Goal: Task Accomplishment & Management: Use online tool/utility

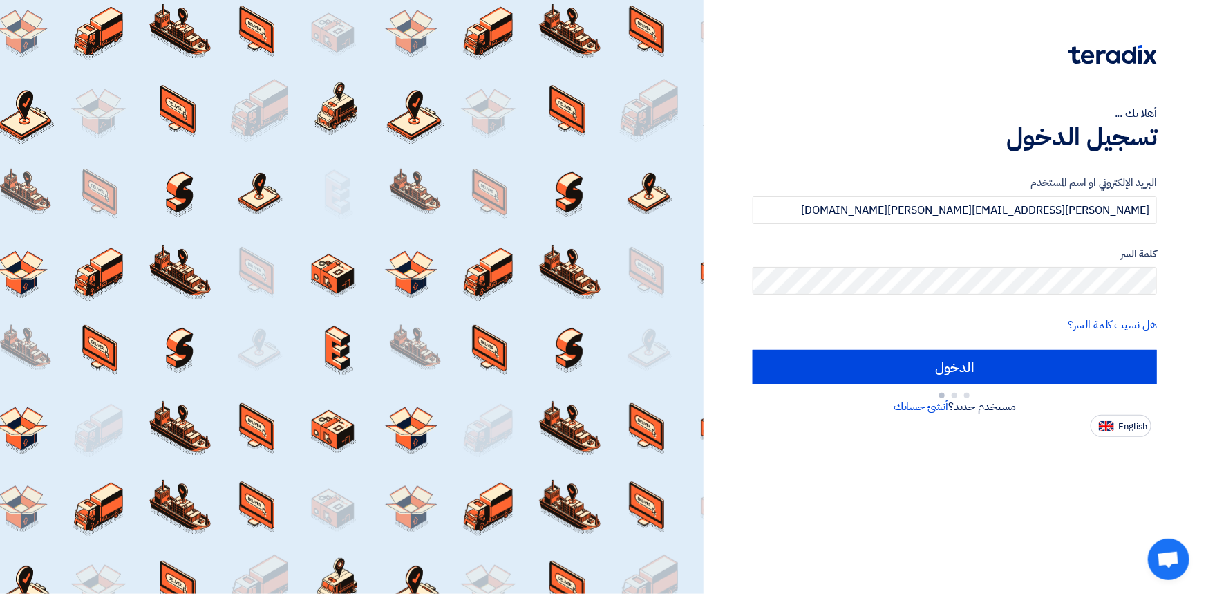
type input "Sign in"
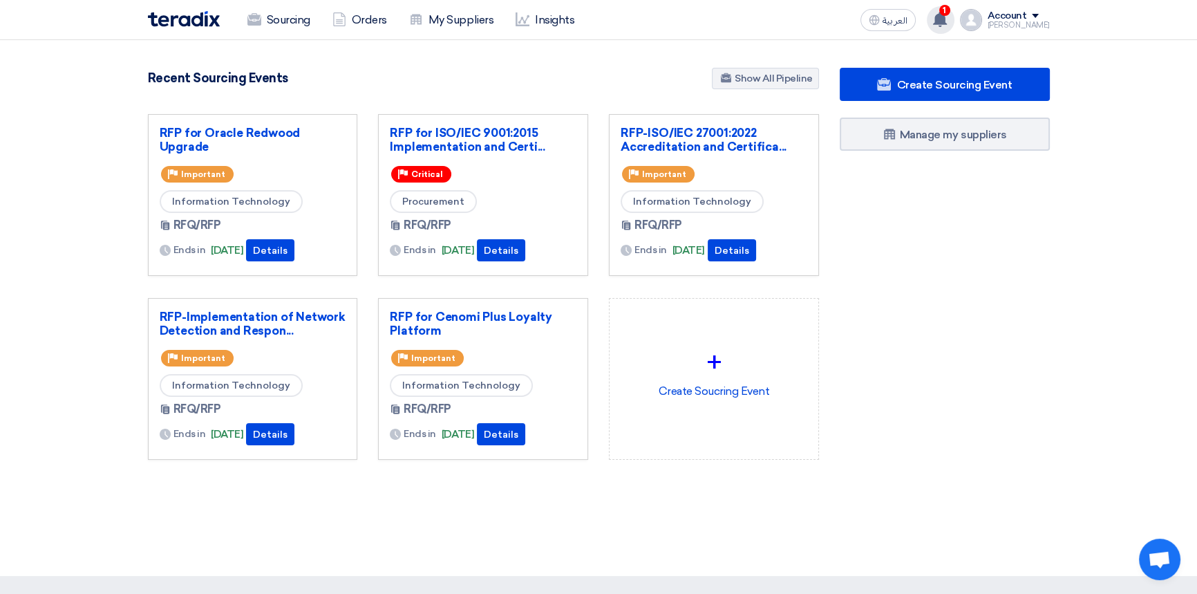
click at [947, 20] on use at bounding box center [940, 19] width 14 height 15
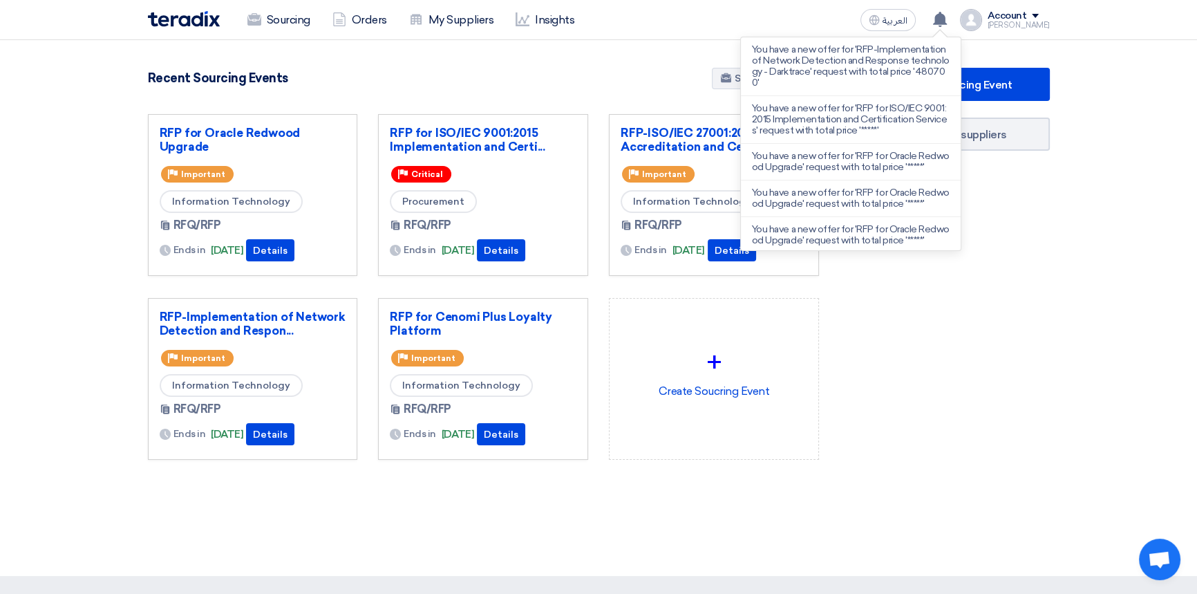
click at [1006, 370] on div "Create Sourcing Event Manage my suppliers" at bounding box center [944, 291] width 231 height 447
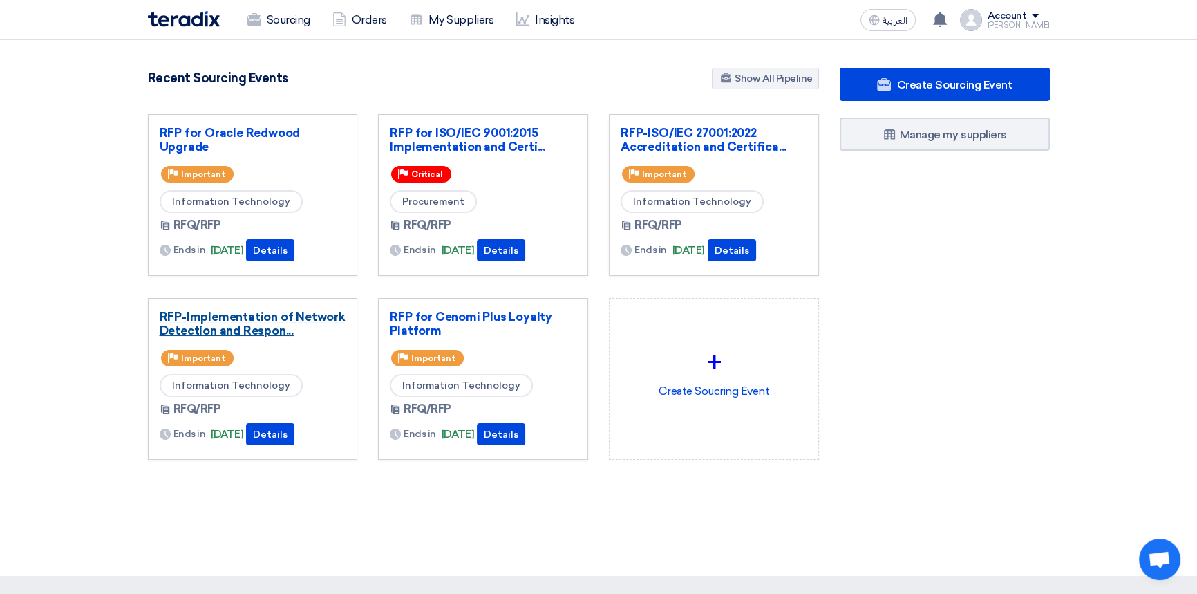
click at [236, 316] on link "RFP-Implementation of Network Detection and Respon..." at bounding box center [253, 324] width 187 height 28
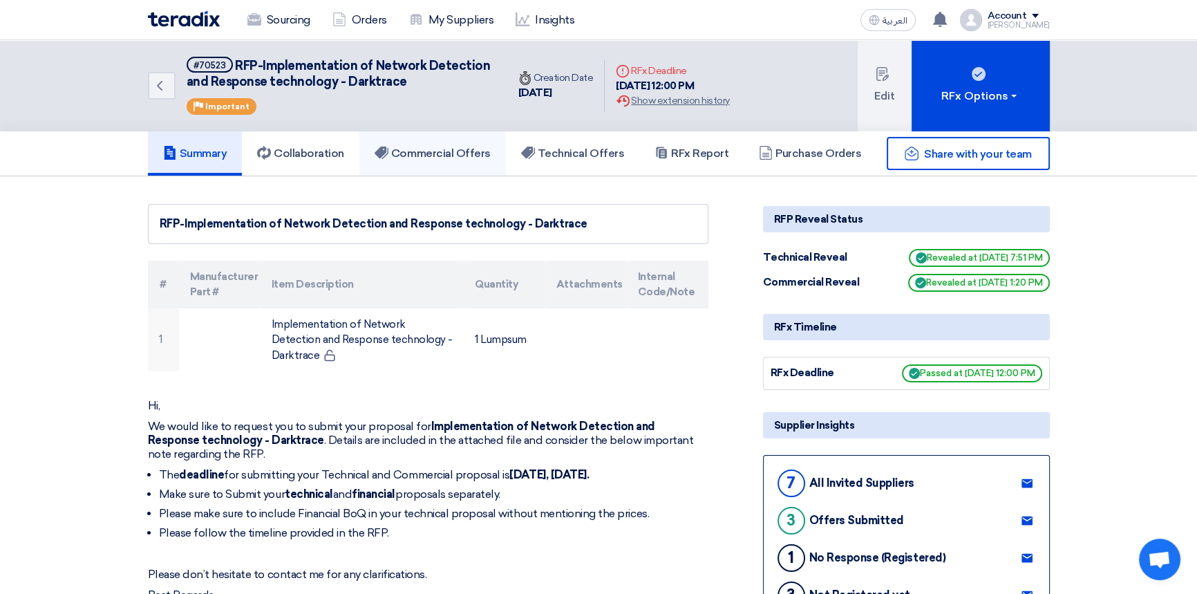
click at [452, 153] on h5 "Commercial Offers" at bounding box center [433, 153] width 116 height 14
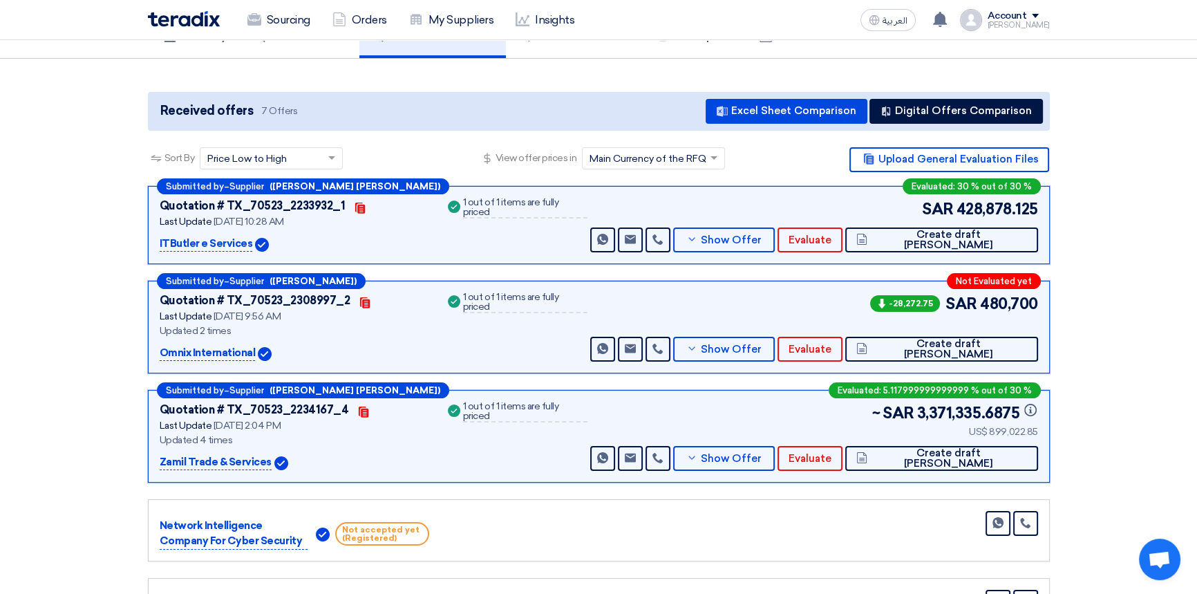
scroll to position [125, 0]
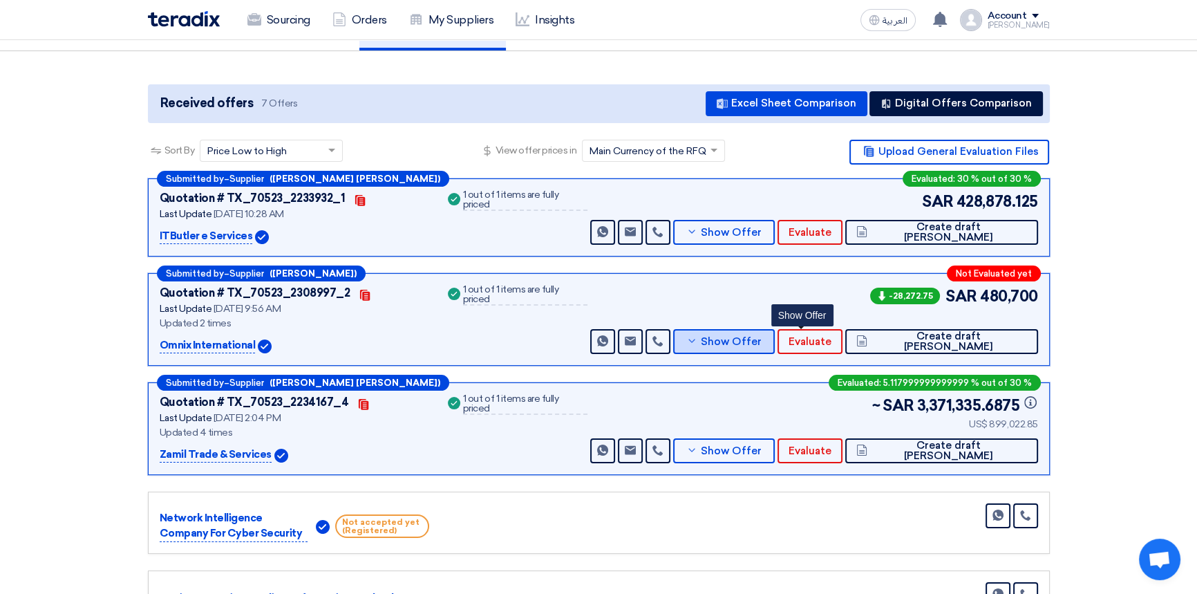
click at [761, 337] on span "Show Offer" at bounding box center [731, 342] width 61 height 10
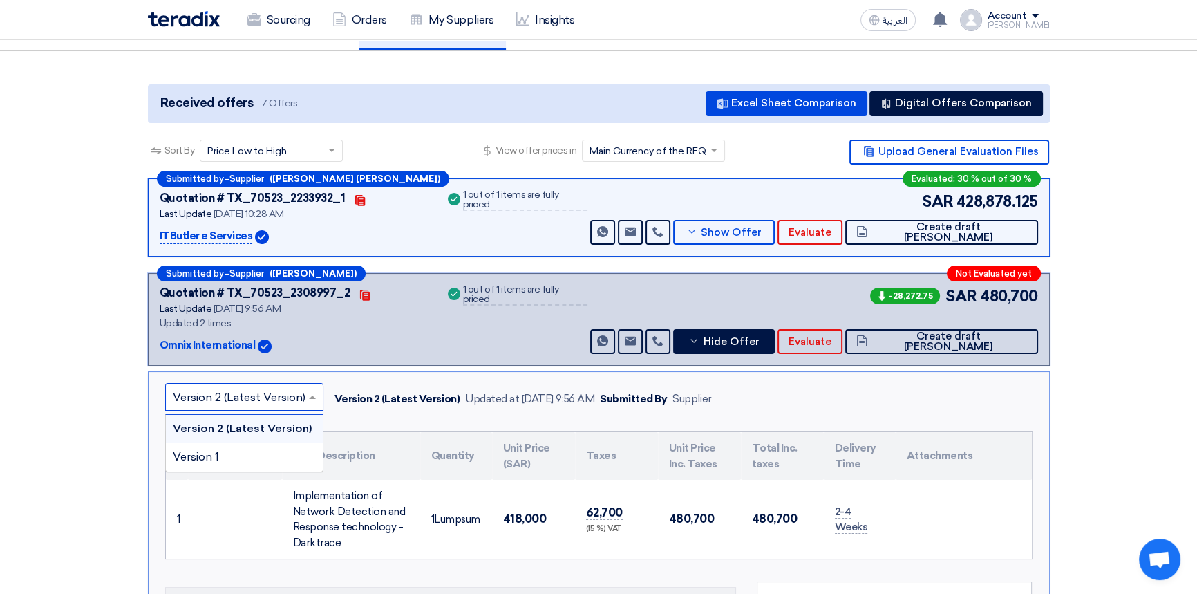
click at [254, 392] on input "text" at bounding box center [237, 397] width 129 height 23
click at [261, 457] on div "Version 1" at bounding box center [244, 457] width 157 height 28
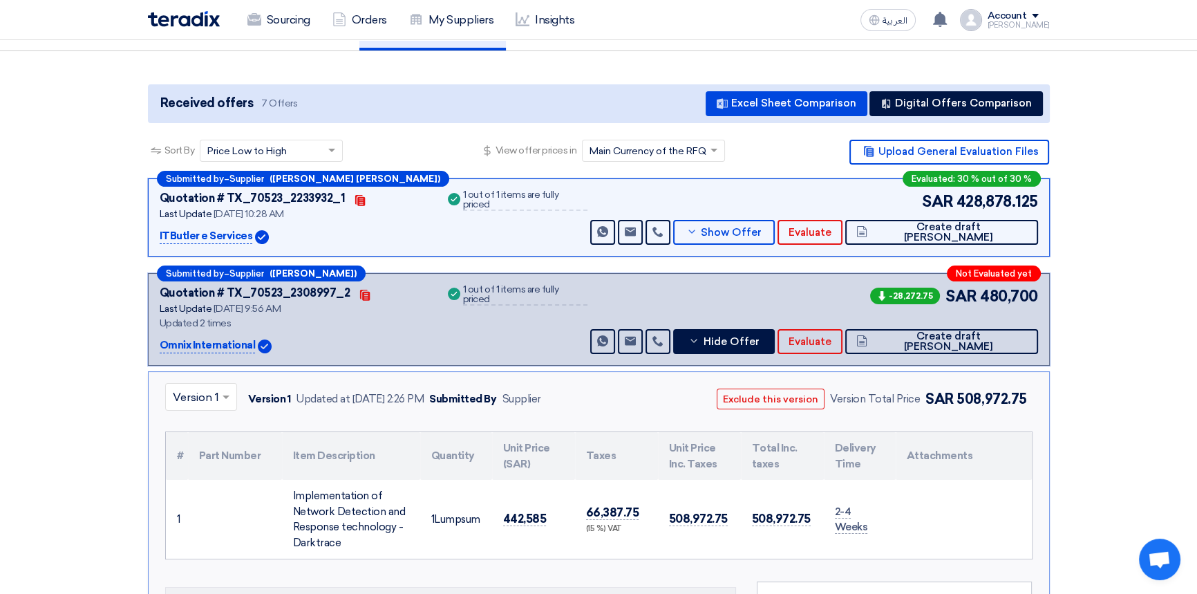
click at [209, 394] on input "text" at bounding box center [194, 397] width 43 height 23
click at [202, 427] on span "Version 2 (Latest Version)" at bounding box center [239, 427] width 133 height 13
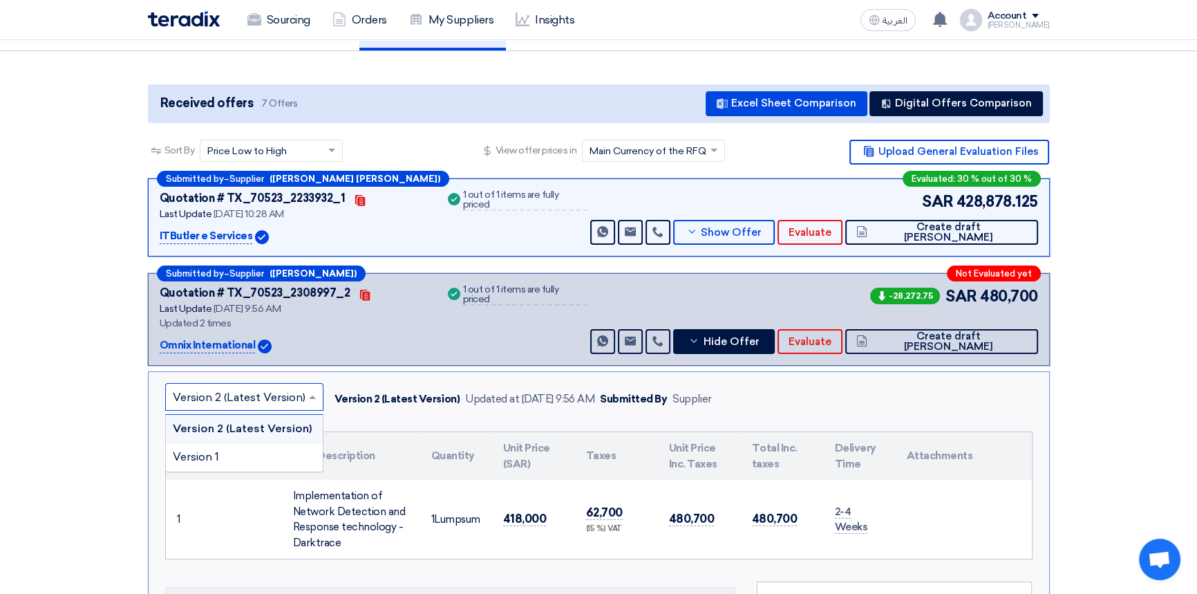
click at [257, 394] on input "text" at bounding box center [237, 397] width 129 height 23
click at [235, 452] on div "Version 1" at bounding box center [244, 457] width 157 height 28
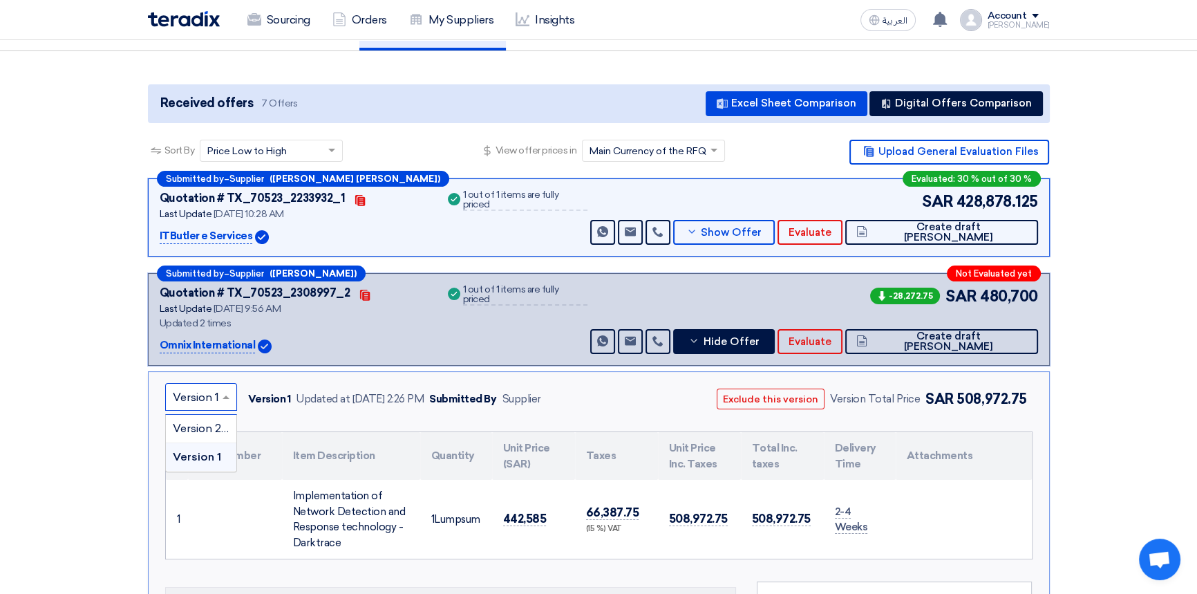
click at [187, 395] on input "text" at bounding box center [194, 397] width 43 height 23
click at [202, 428] on span "Version 2 (Latest Version)" at bounding box center [239, 427] width 133 height 13
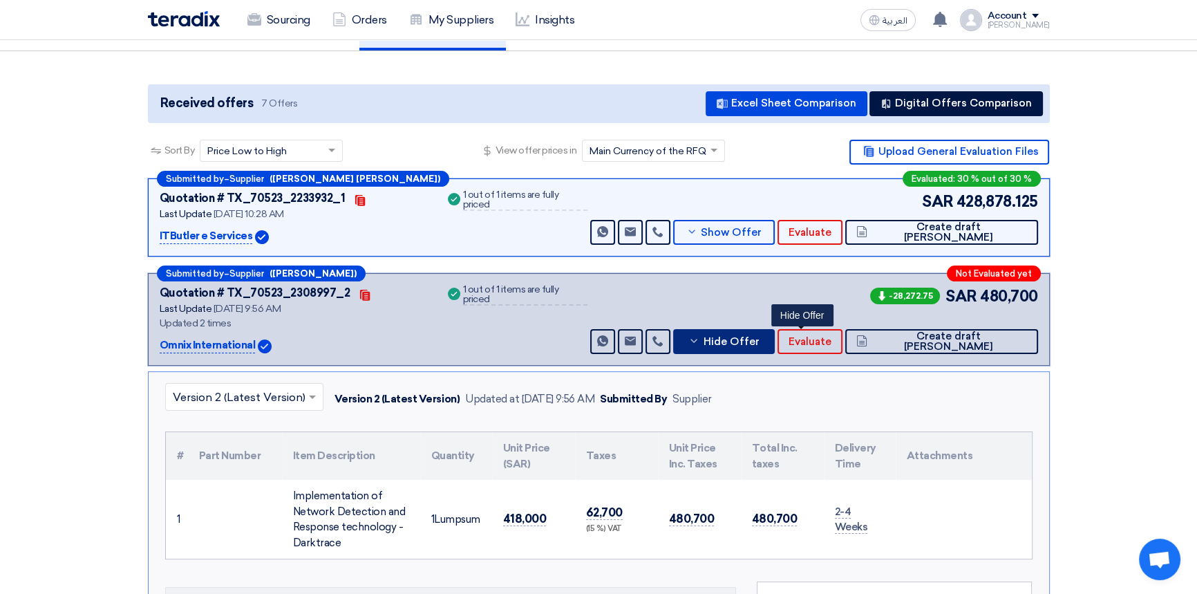
click at [759, 343] on span "Hide Offer" at bounding box center [731, 342] width 56 height 10
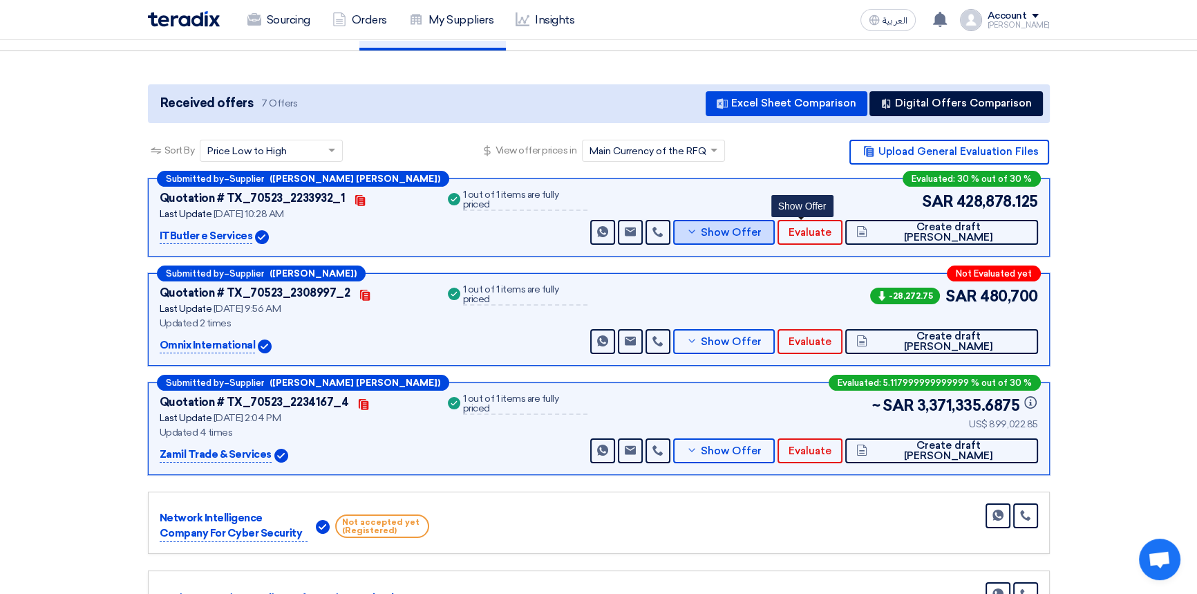
click at [761, 230] on span "Show Offer" at bounding box center [731, 232] width 61 height 10
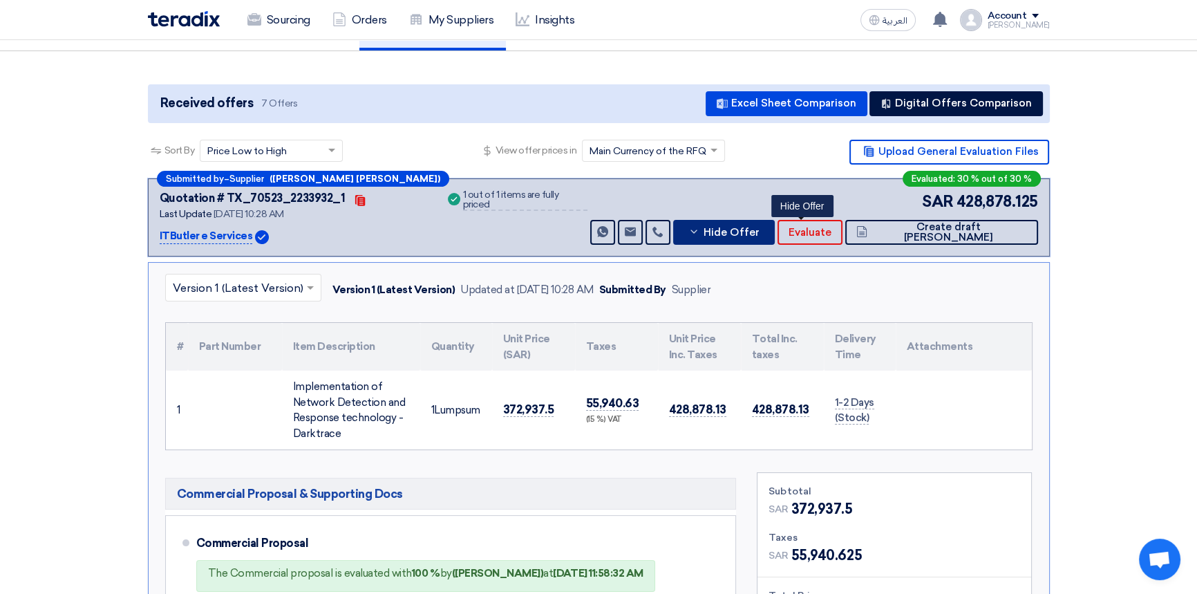
click at [759, 230] on span "Hide Offer" at bounding box center [731, 232] width 56 height 10
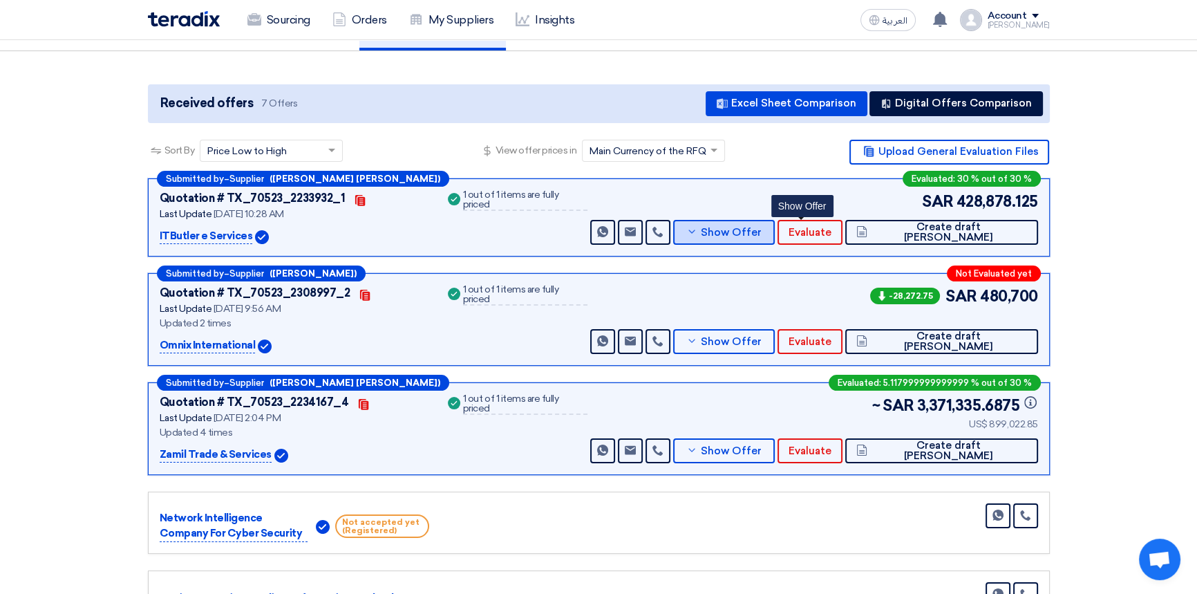
click at [761, 230] on span "Show Offer" at bounding box center [731, 232] width 61 height 10
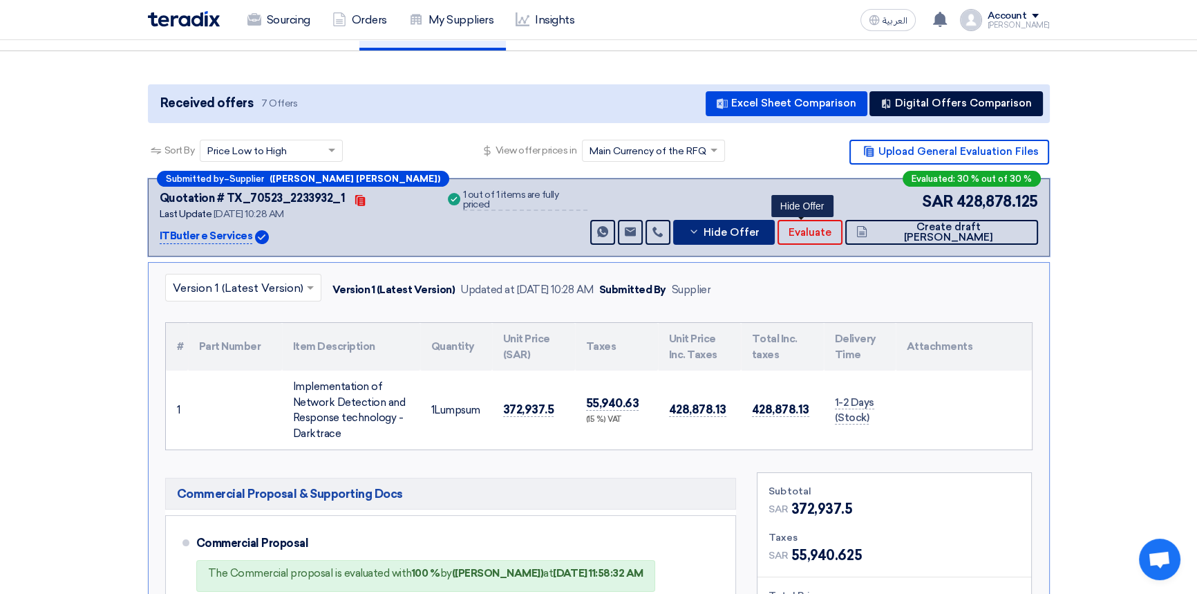
click at [759, 230] on span "Hide Offer" at bounding box center [731, 232] width 56 height 10
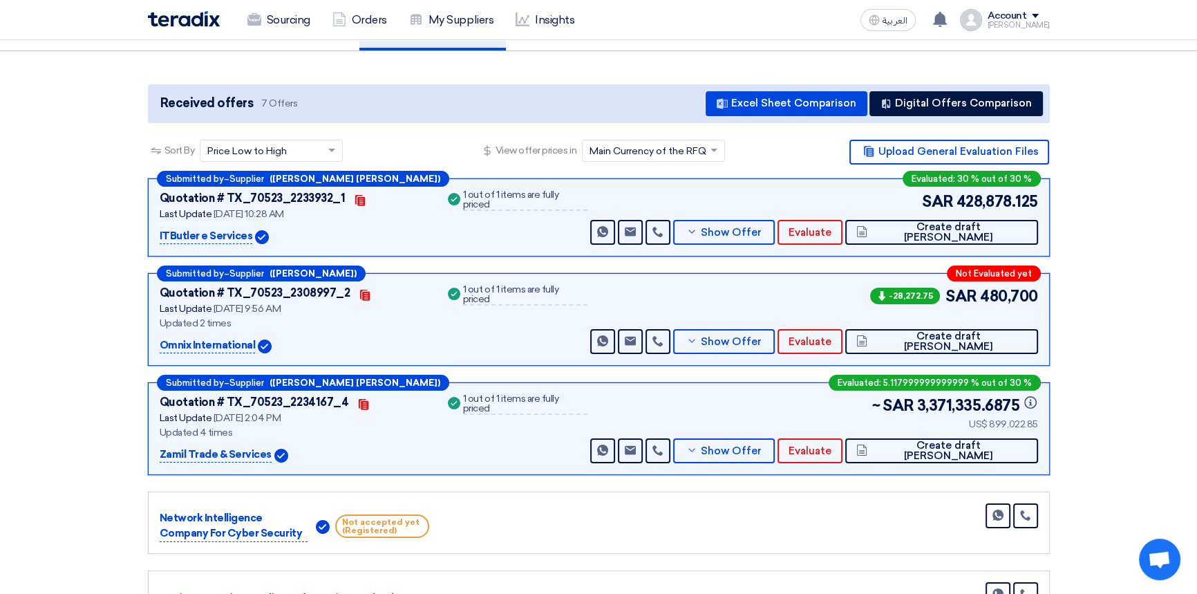
click at [178, 17] on img at bounding box center [184, 19] width 72 height 16
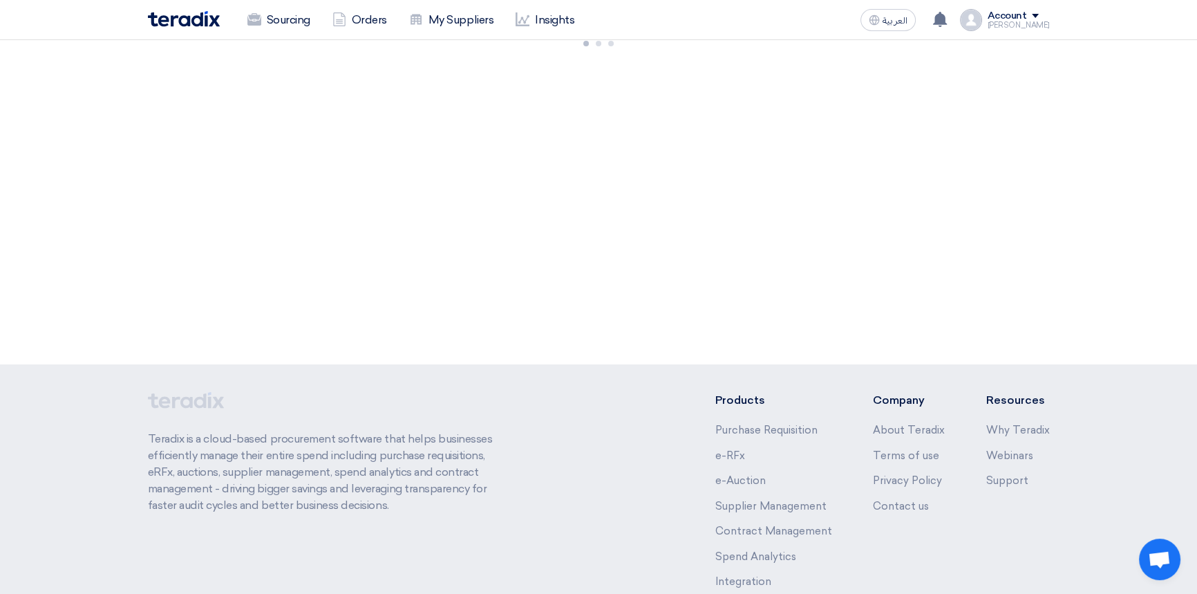
scroll to position [0, 0]
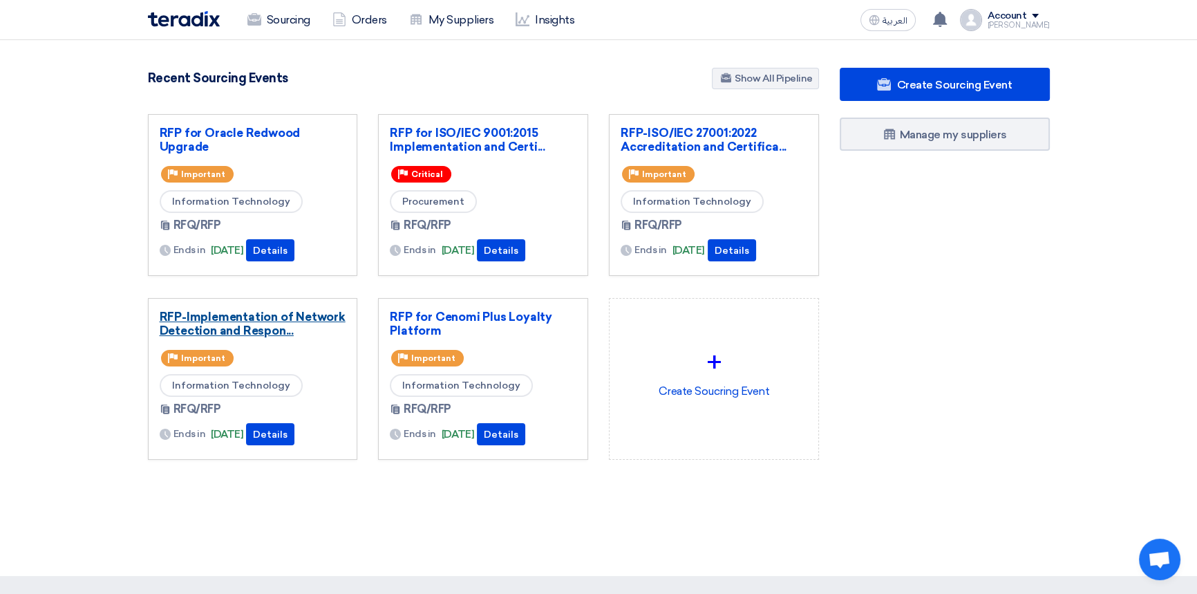
click at [266, 313] on link "RFP-Implementation of Network Detection and Respon..." at bounding box center [253, 324] width 187 height 28
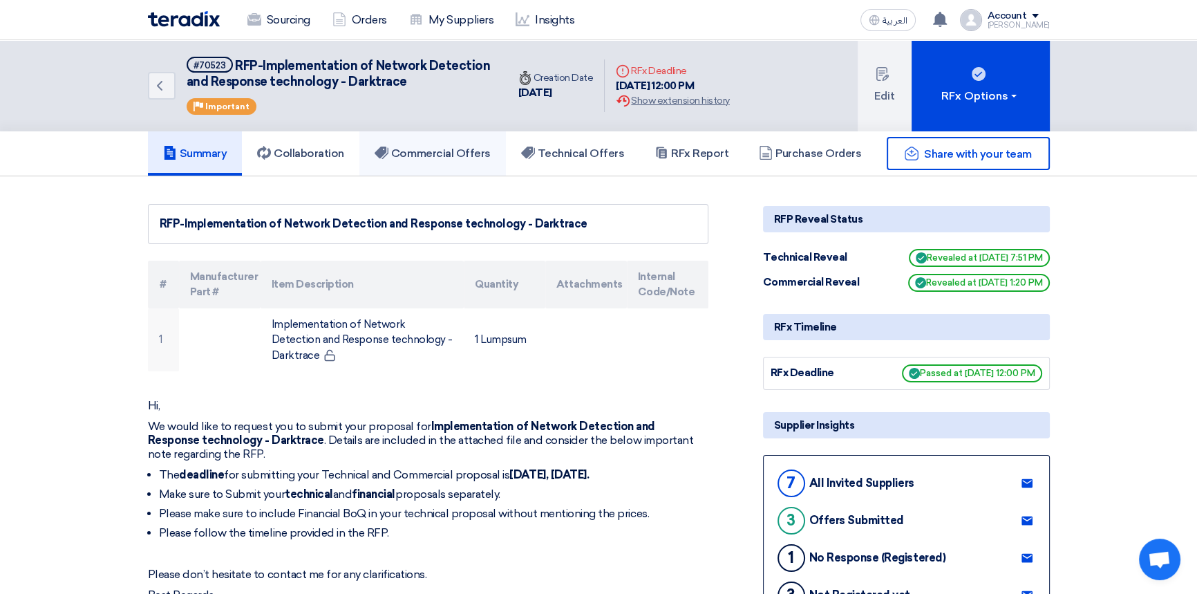
click at [456, 158] on h5 "Commercial Offers" at bounding box center [433, 153] width 116 height 14
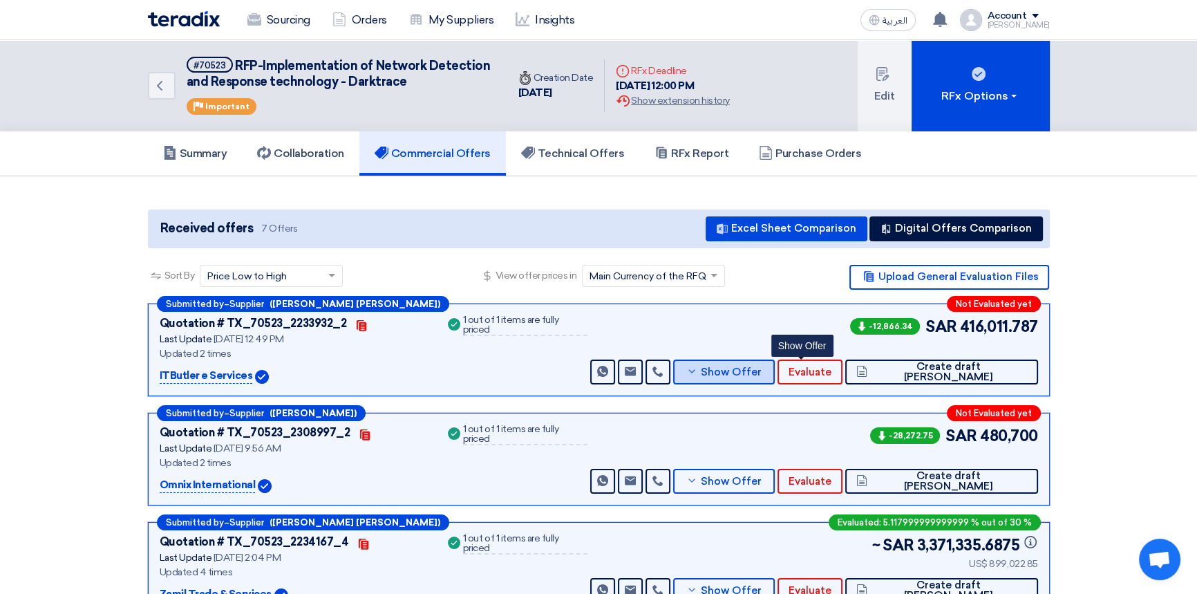
click at [775, 378] on button "Show Offer" at bounding box center [724, 371] width 102 height 25
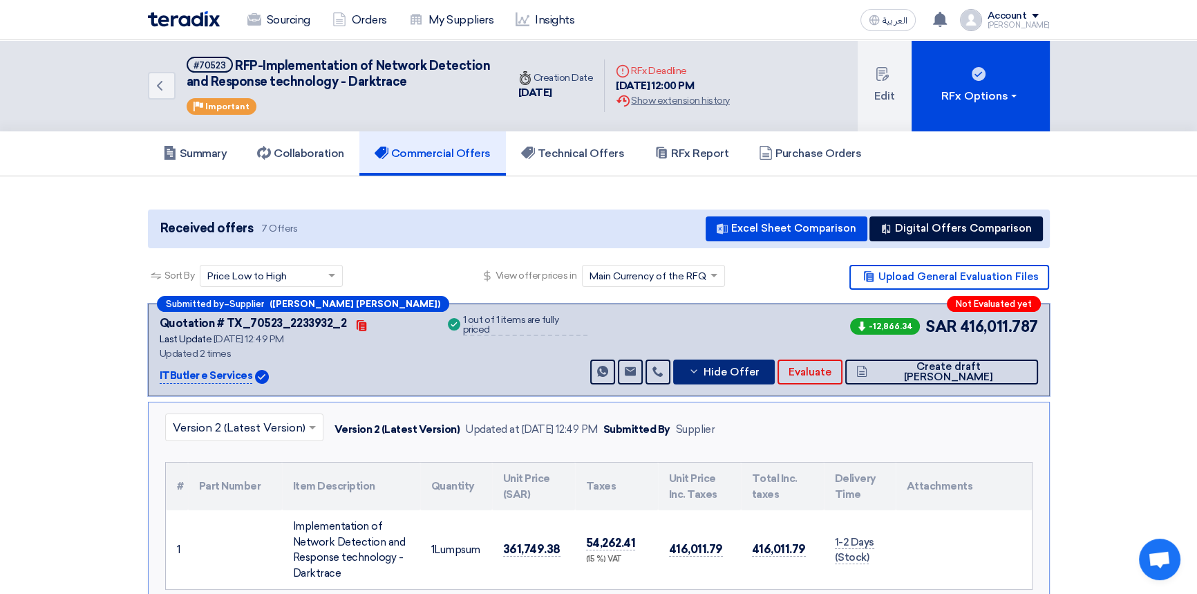
scroll to position [62, 0]
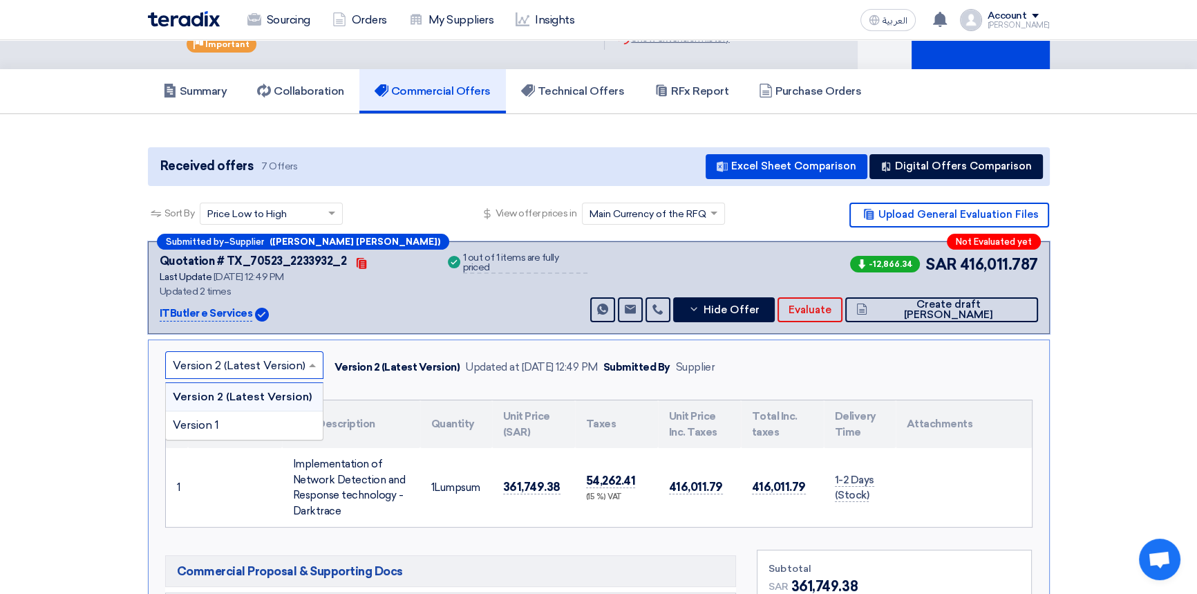
click at [221, 371] on input "text" at bounding box center [237, 365] width 129 height 23
click at [221, 363] on input "text" at bounding box center [237, 365] width 129 height 23
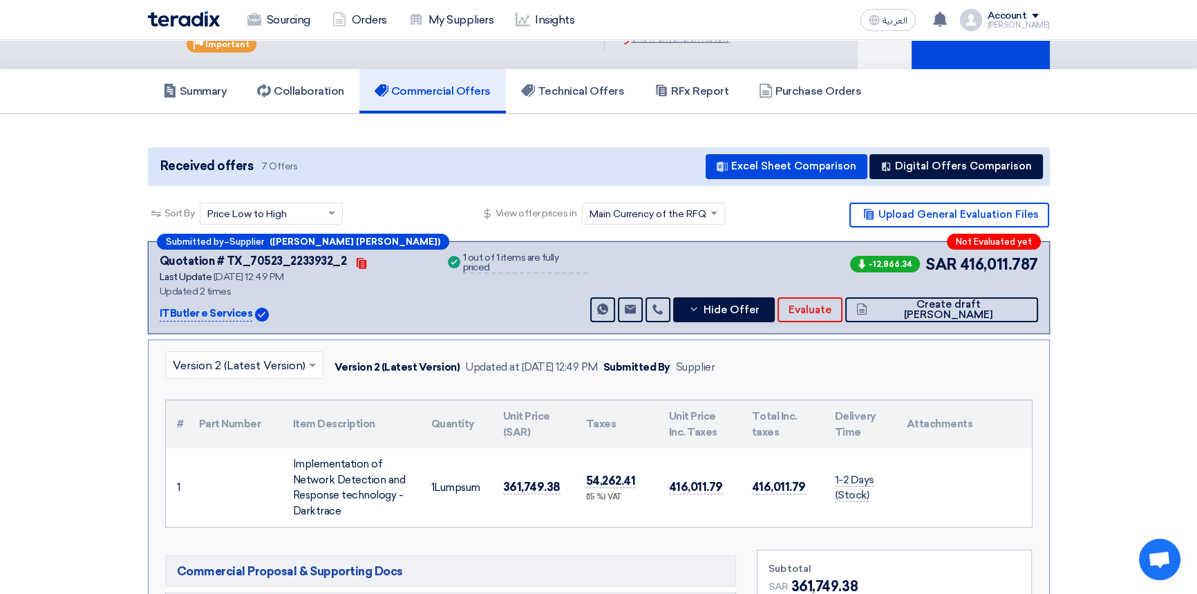
click at [240, 367] on input "text" at bounding box center [237, 365] width 129 height 23
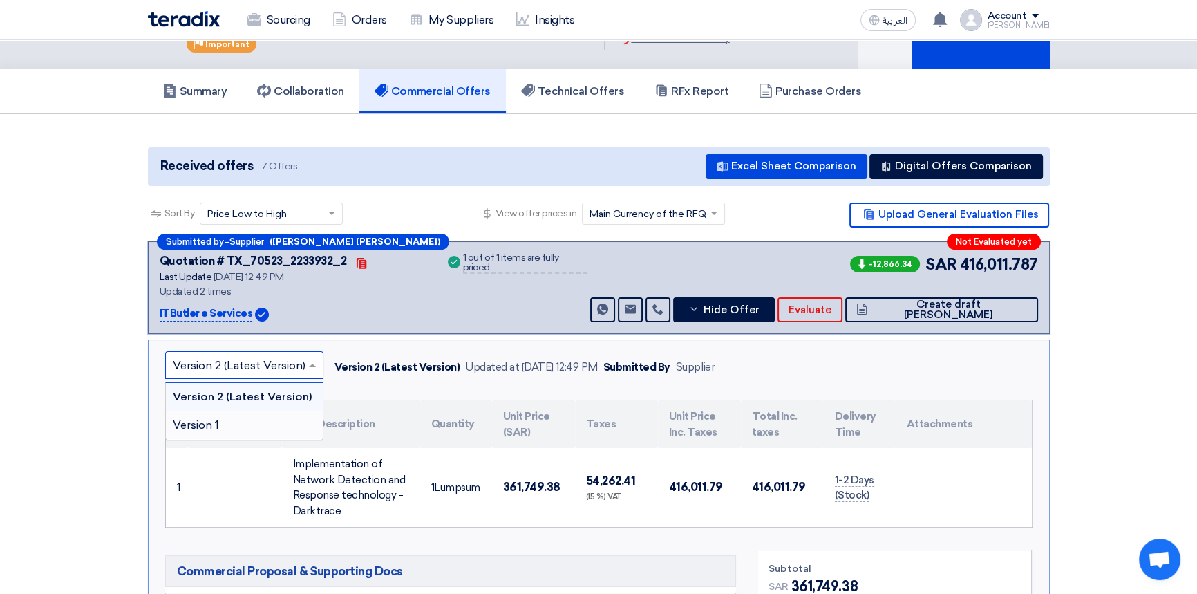
click at [228, 427] on div "Version 1" at bounding box center [244, 425] width 157 height 28
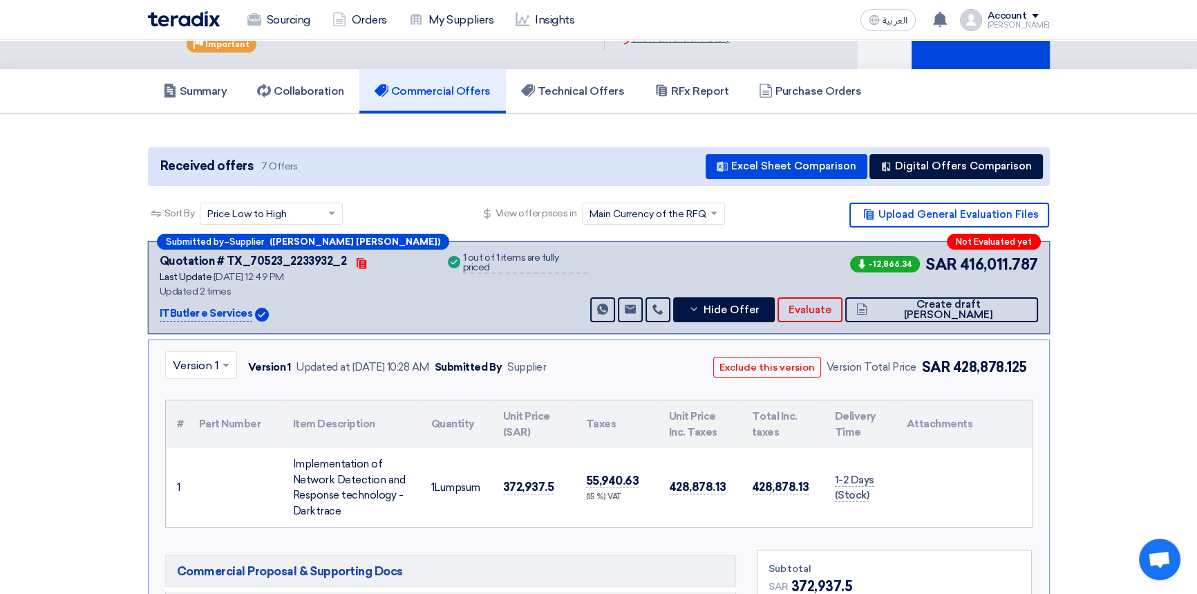
click at [202, 359] on input "text" at bounding box center [194, 365] width 43 height 23
click at [199, 394] on span "Version 2 (Latest Version)" at bounding box center [239, 396] width 133 height 13
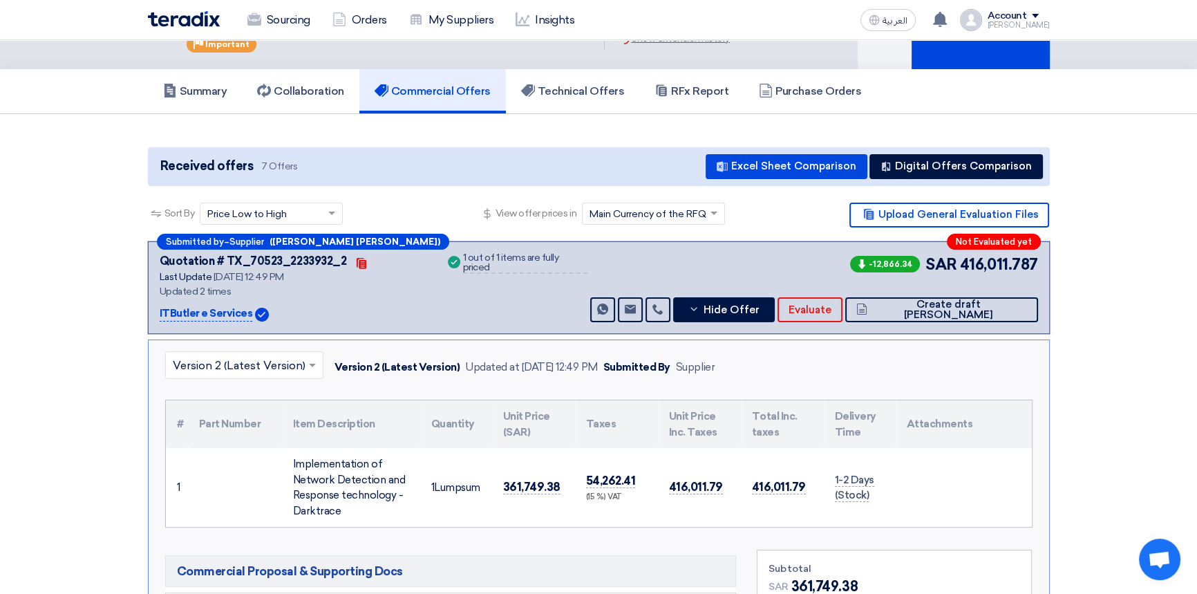
click at [210, 351] on div "× Version 2 (Latest Version)" at bounding box center [244, 365] width 158 height 28
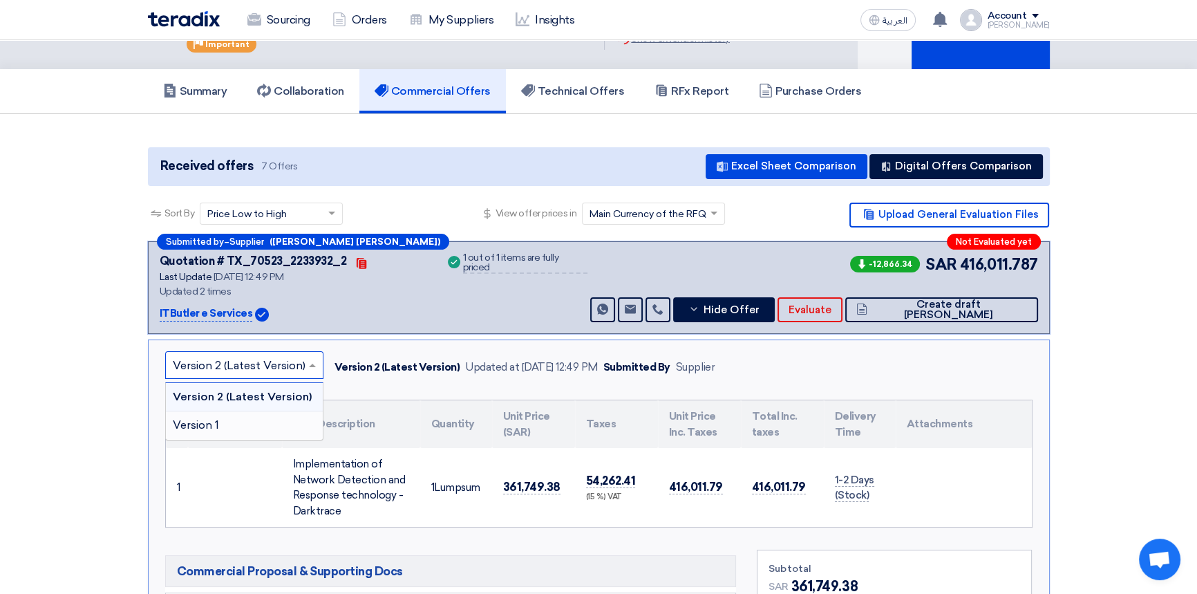
click at [191, 422] on span "Version 1" at bounding box center [196, 424] width 46 height 13
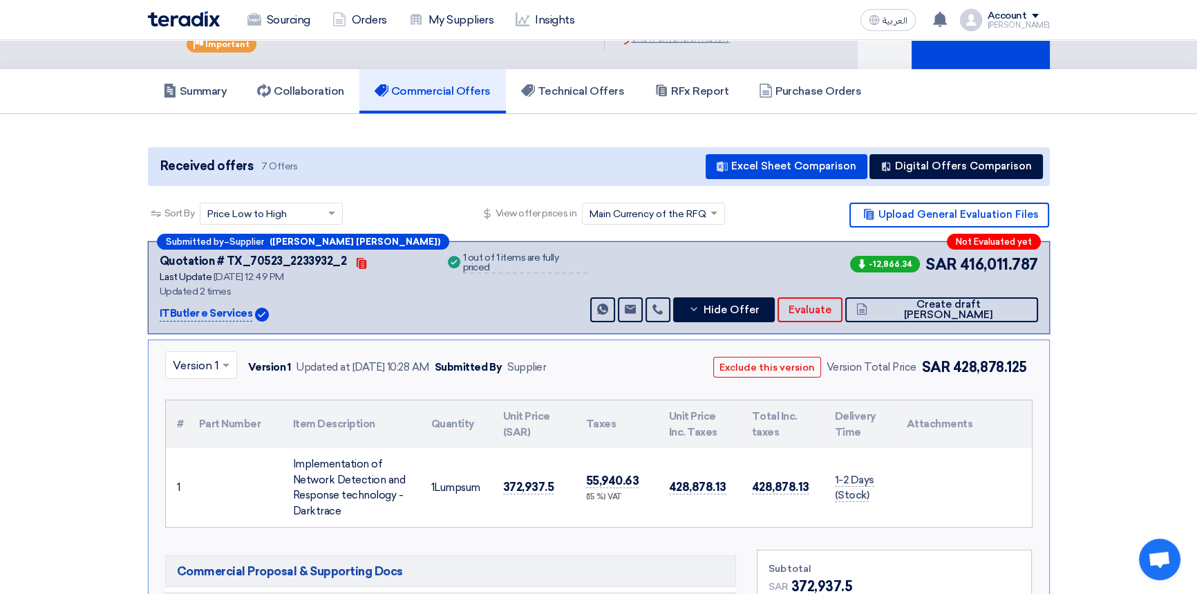
click at [189, 361] on input "text" at bounding box center [194, 365] width 43 height 23
click at [195, 394] on span "Version 2 (Latest Version)" at bounding box center [239, 396] width 133 height 13
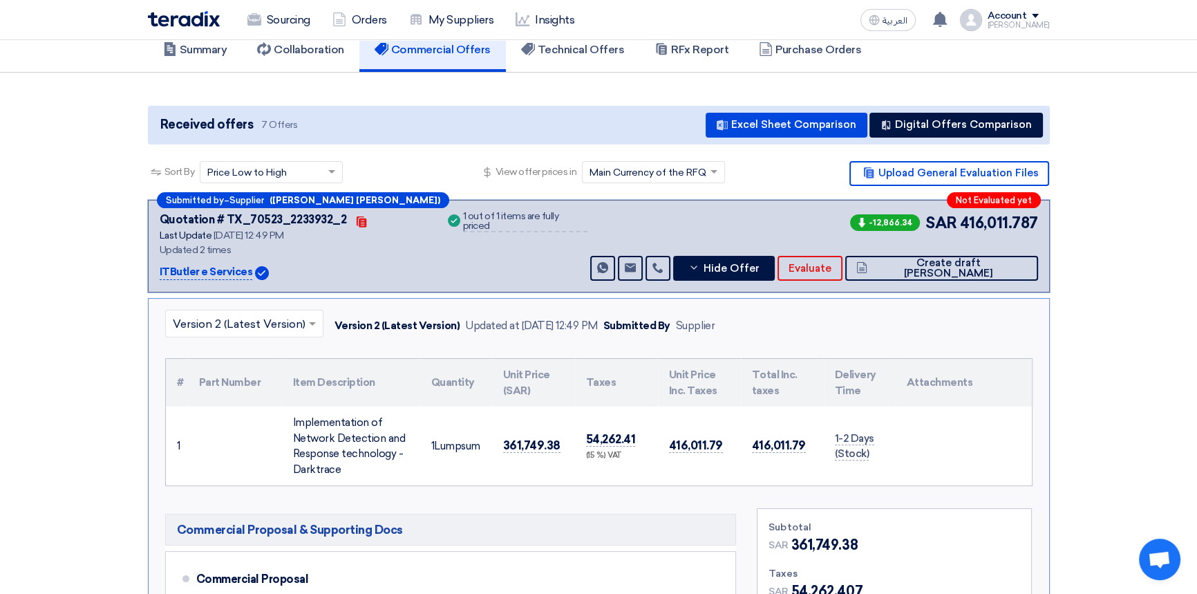
scroll to position [188, 0]
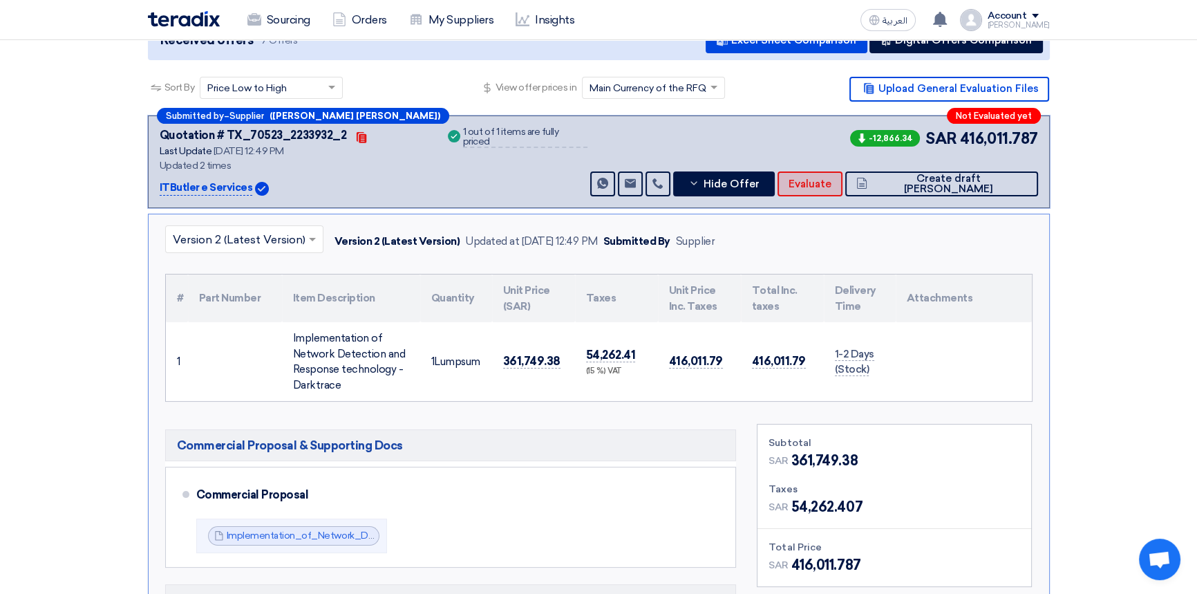
click at [831, 186] on span "Evaluate" at bounding box center [809, 184] width 43 height 10
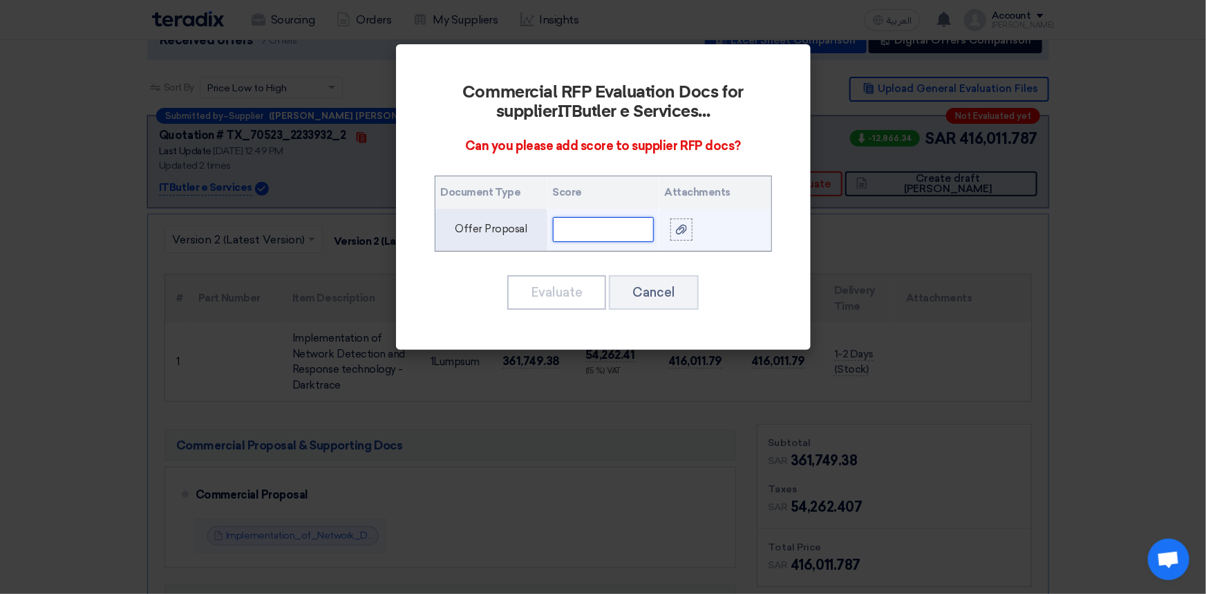
click at [585, 225] on input "text" at bounding box center [603, 229] width 101 height 25
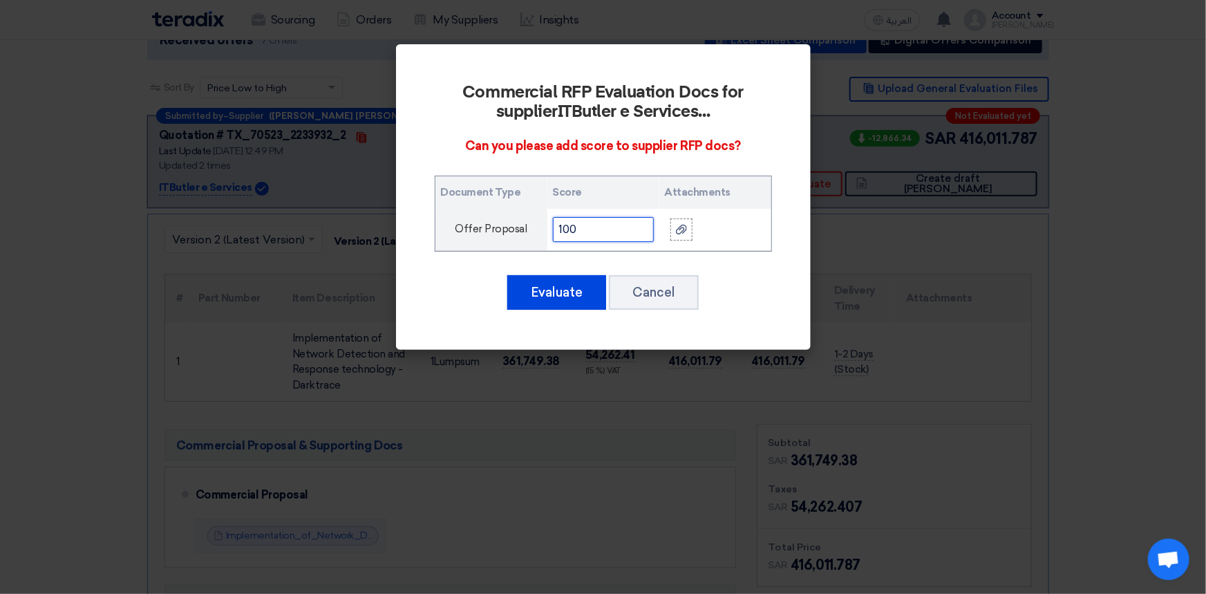
type input "100"
click at [559, 283] on button "Evaluate" at bounding box center [556, 292] width 99 height 35
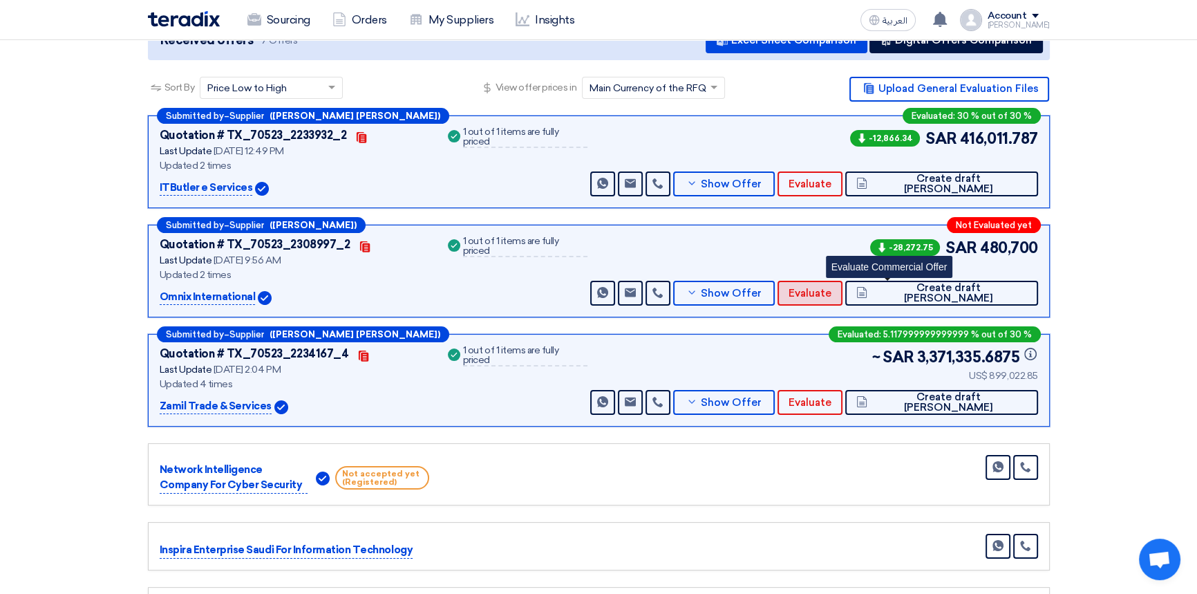
click at [831, 288] on span "Evaluate" at bounding box center [809, 293] width 43 height 10
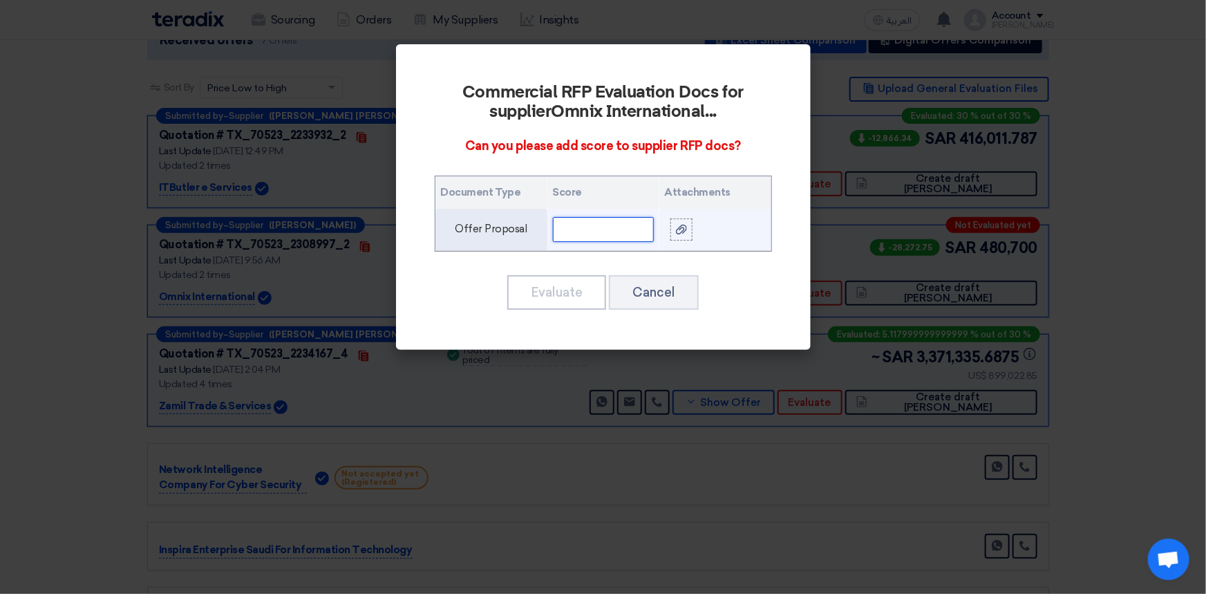
click at [589, 221] on input "text" at bounding box center [603, 229] width 101 height 25
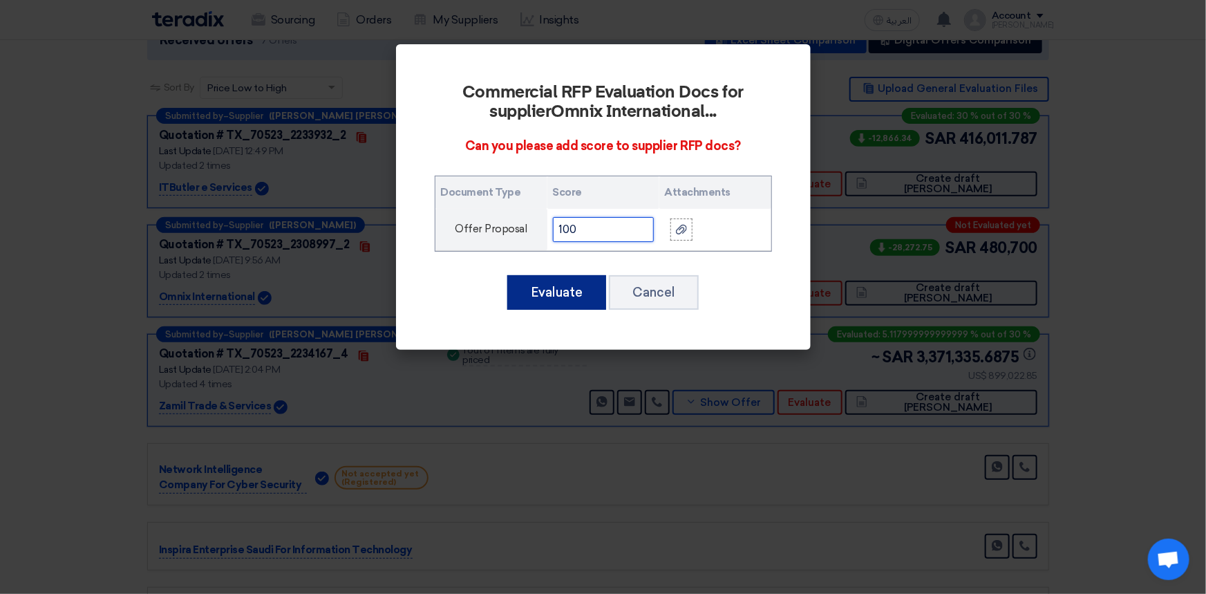
type input "100"
click at [551, 296] on button "Evaluate" at bounding box center [556, 292] width 99 height 35
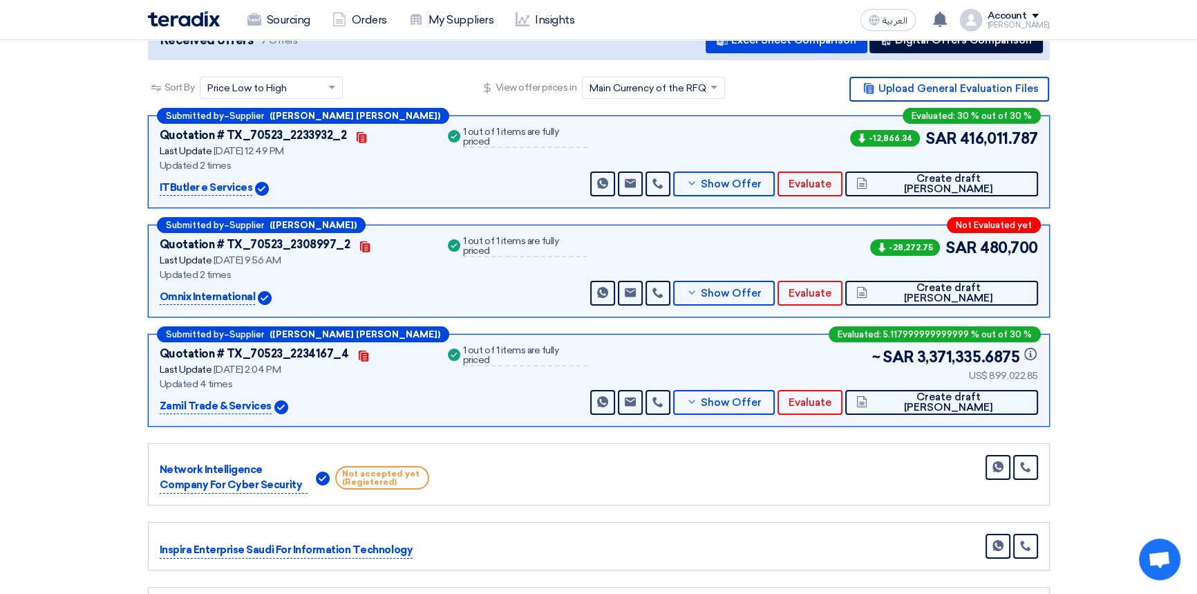
click at [1128, 292] on section "Received offers 7 Offers Excel Sheet Comparison Digital Offers Comparison Sort …" at bounding box center [598, 371] width 1197 height 767
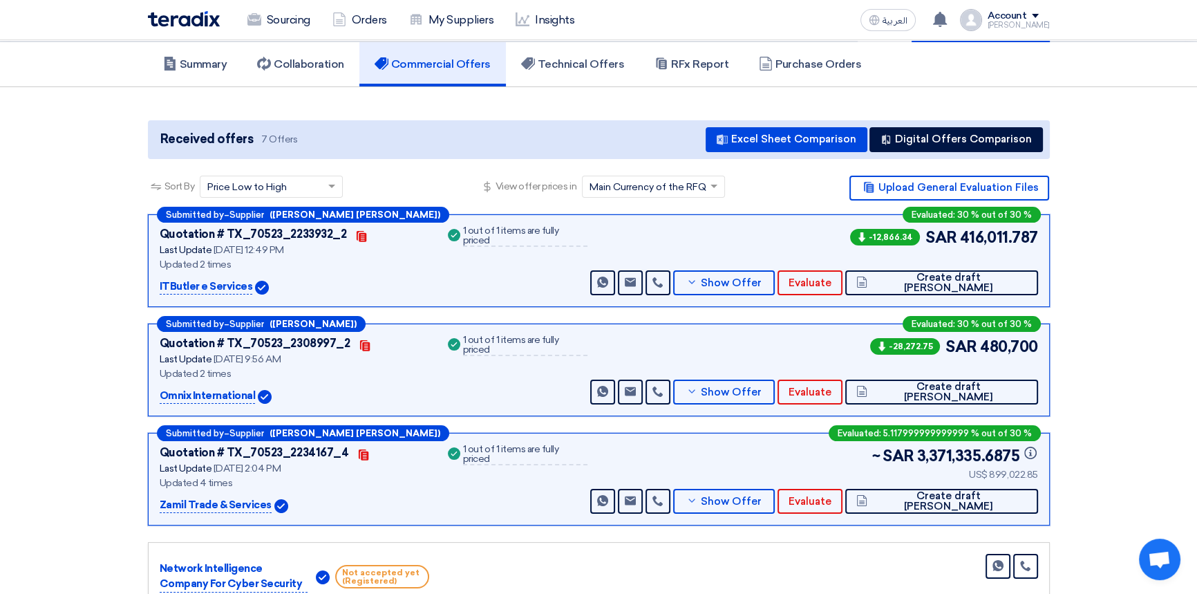
scroll to position [0, 0]
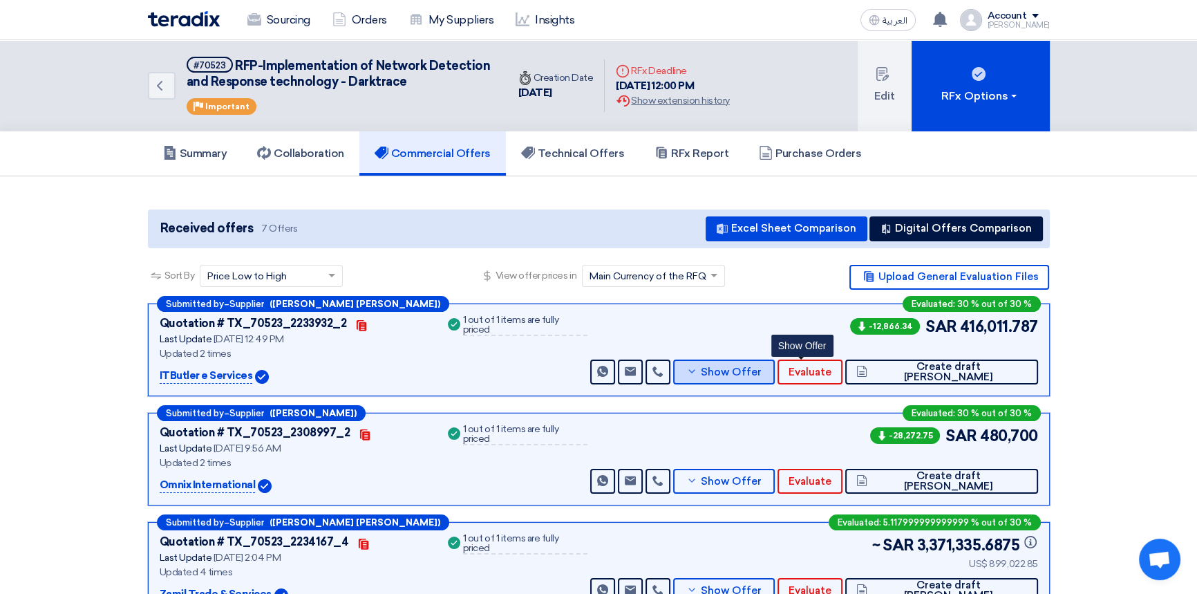
click at [761, 374] on span "Show Offer" at bounding box center [731, 372] width 61 height 10
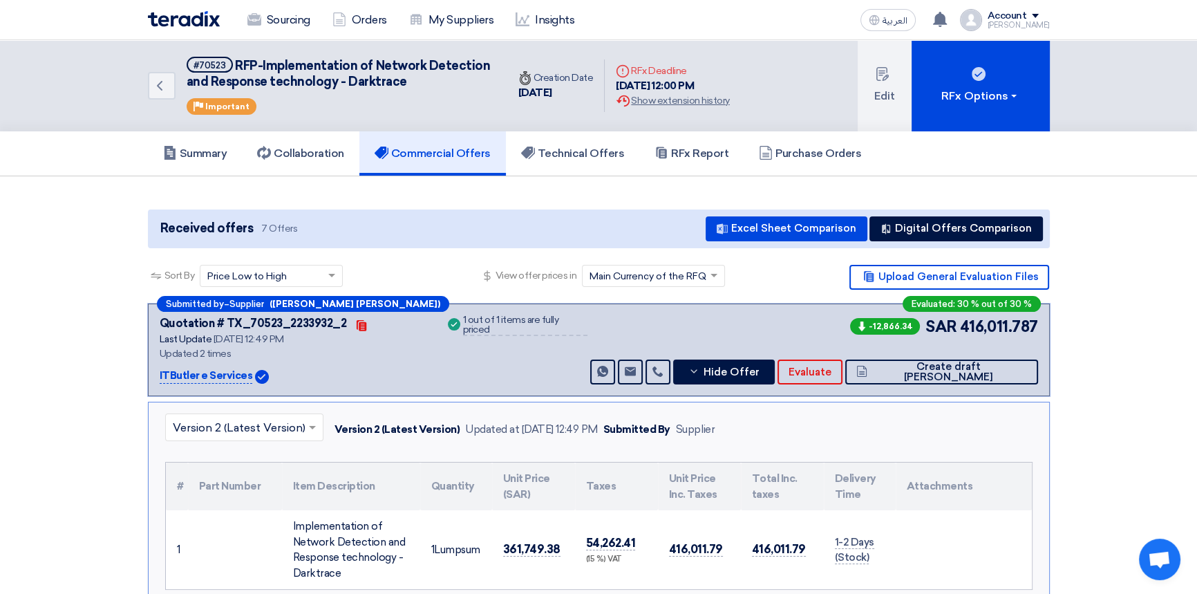
click at [220, 426] on input "text" at bounding box center [237, 428] width 129 height 23
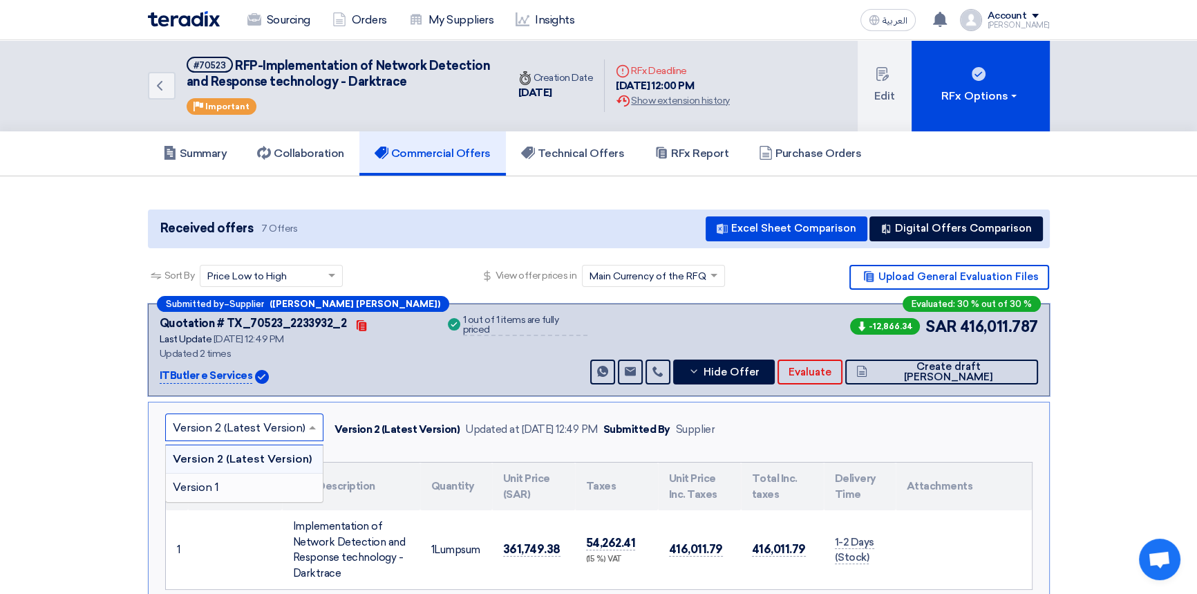
click at [226, 487] on div "Version 1" at bounding box center [244, 487] width 157 height 28
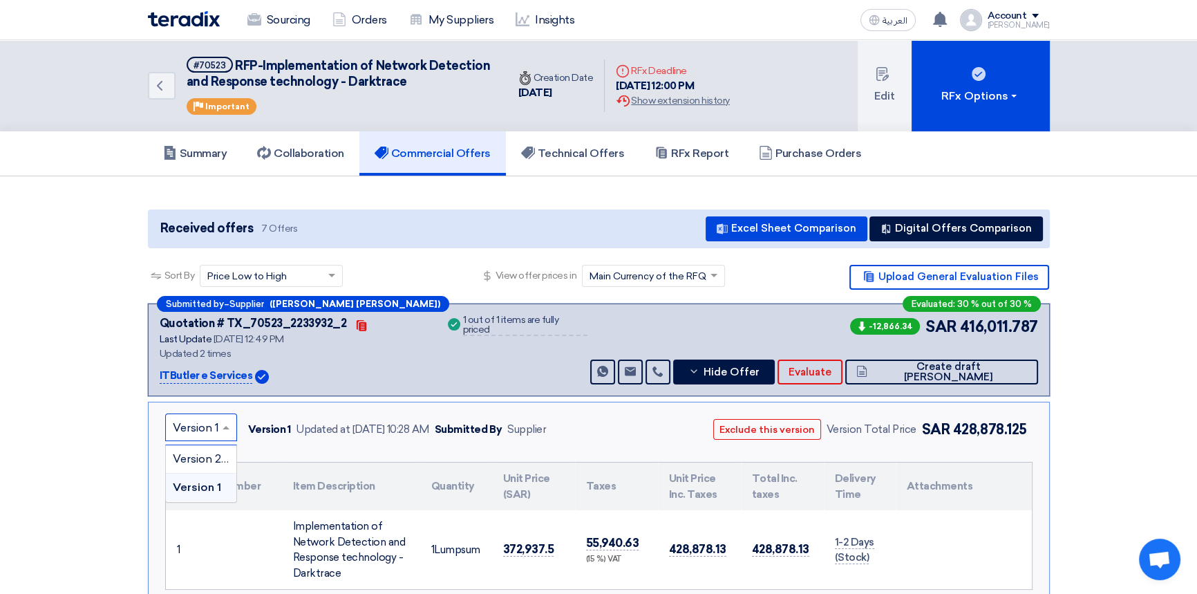
click at [191, 430] on input "text" at bounding box center [194, 428] width 43 height 23
click at [190, 456] on span "Version 2 (Latest Version)" at bounding box center [239, 458] width 133 height 13
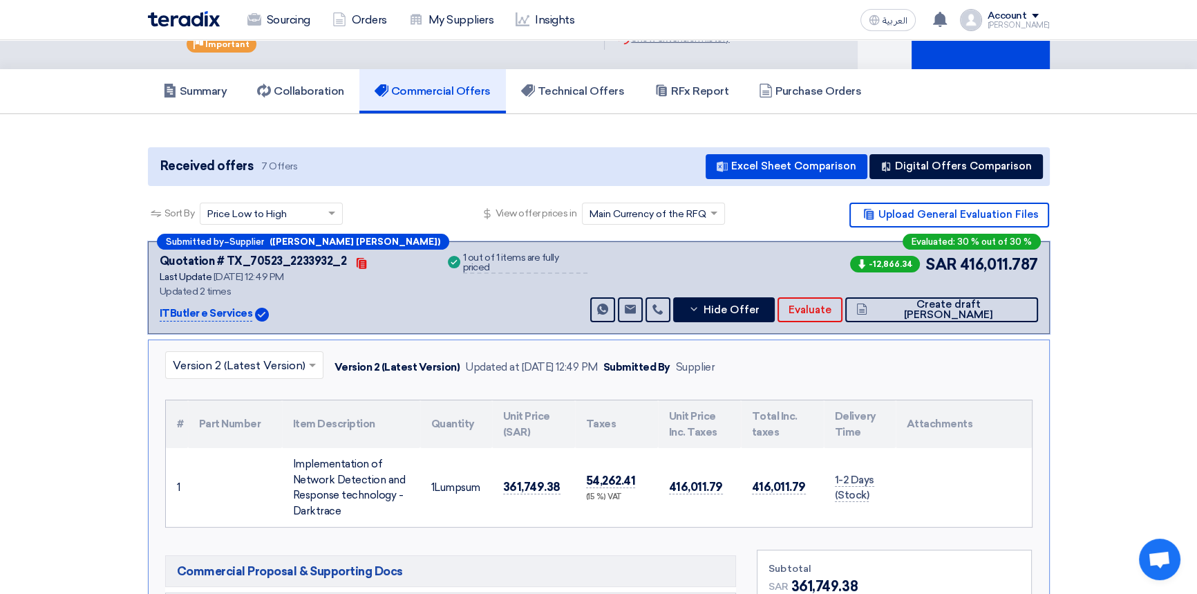
scroll to position [125, 0]
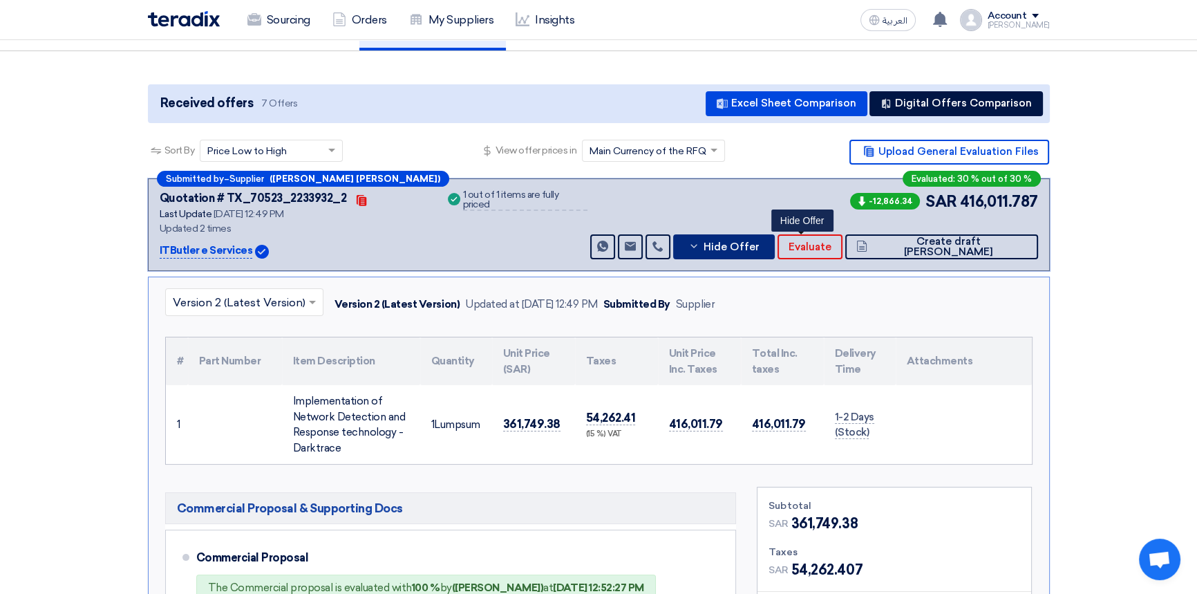
click at [759, 245] on span "Hide Offer" at bounding box center [731, 247] width 56 height 10
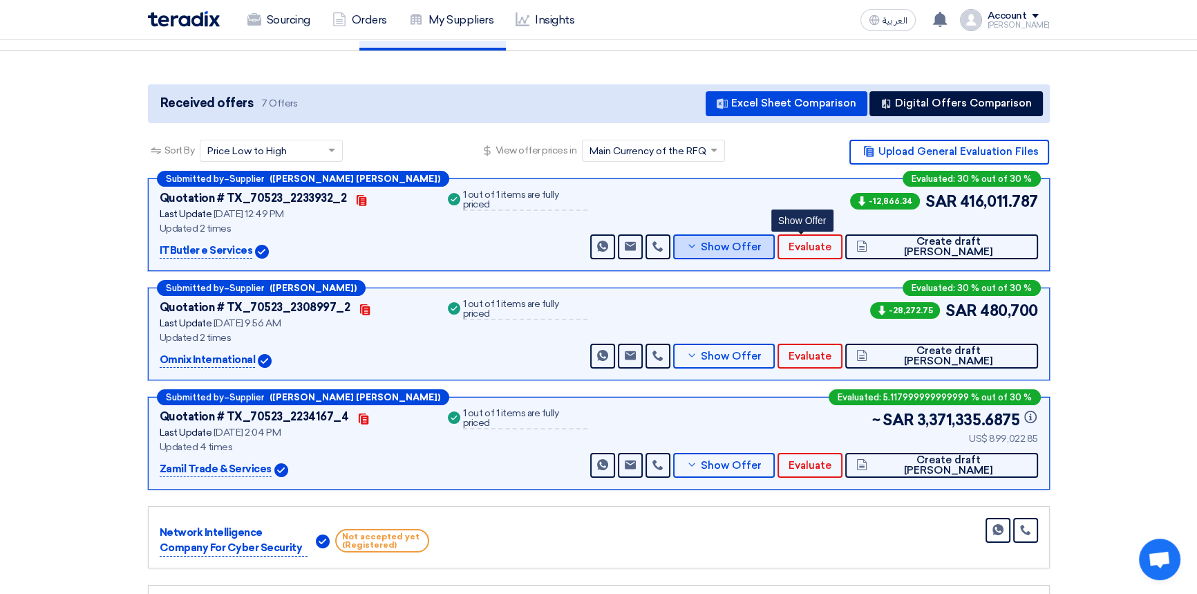
click at [761, 246] on span "Show Offer" at bounding box center [731, 247] width 61 height 10
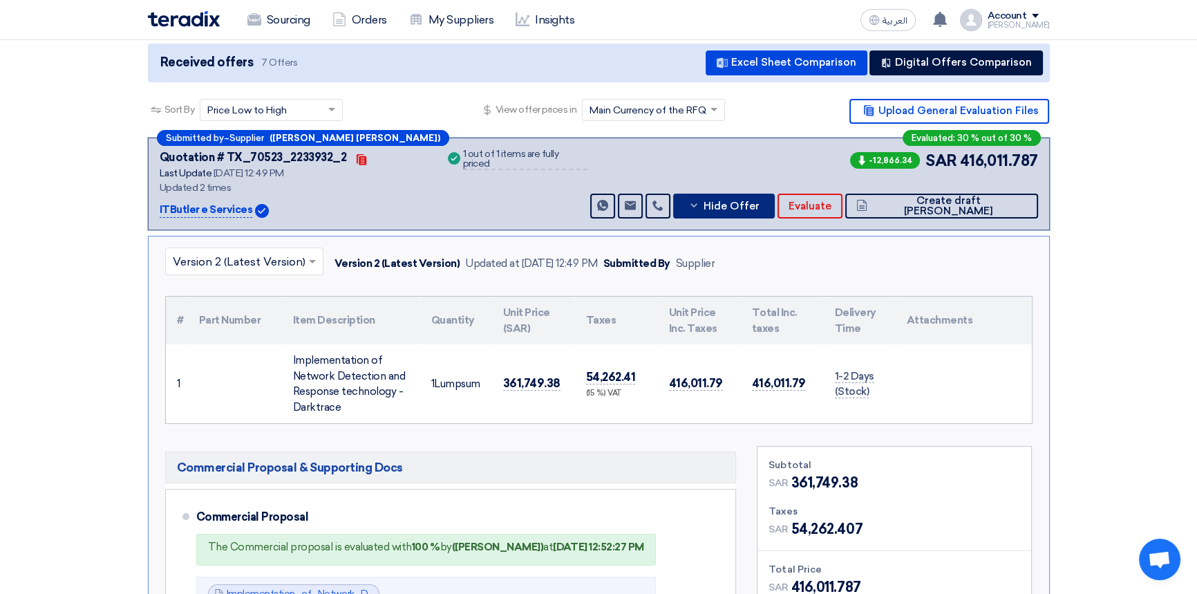
scroll to position [188, 0]
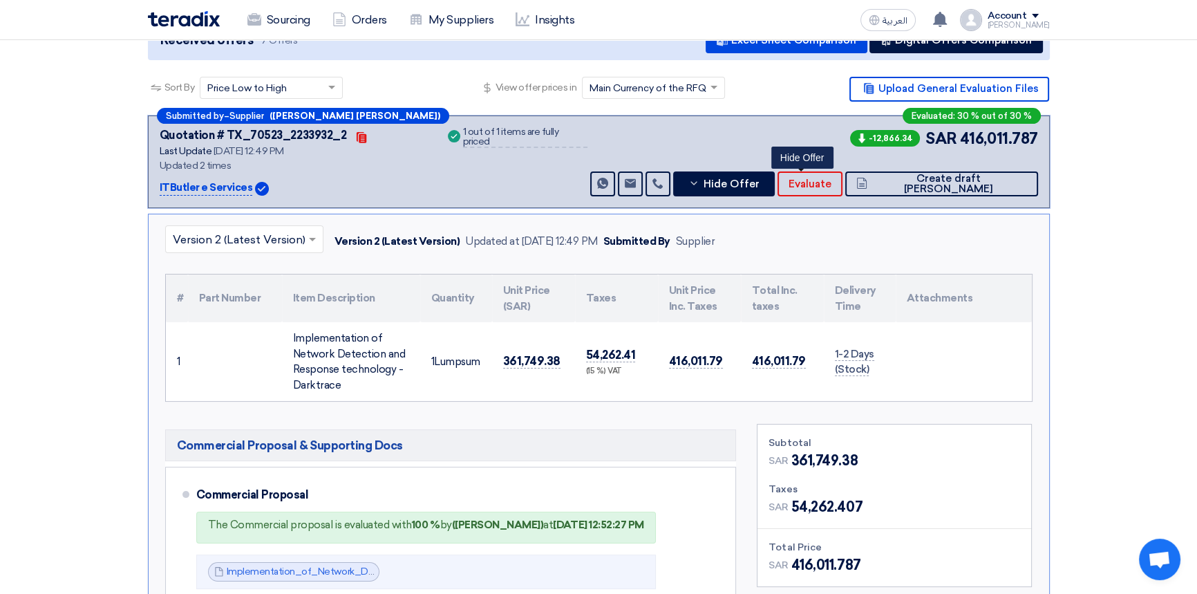
click at [240, 231] on input "text" at bounding box center [237, 240] width 129 height 23
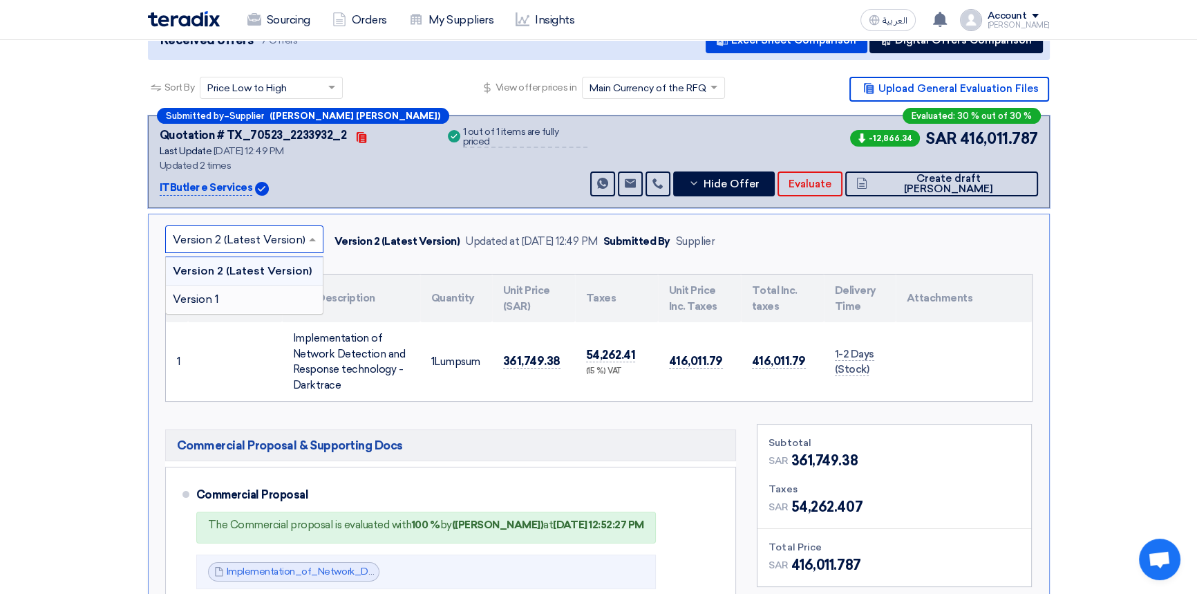
click at [234, 299] on div "Version 1" at bounding box center [244, 299] width 157 height 28
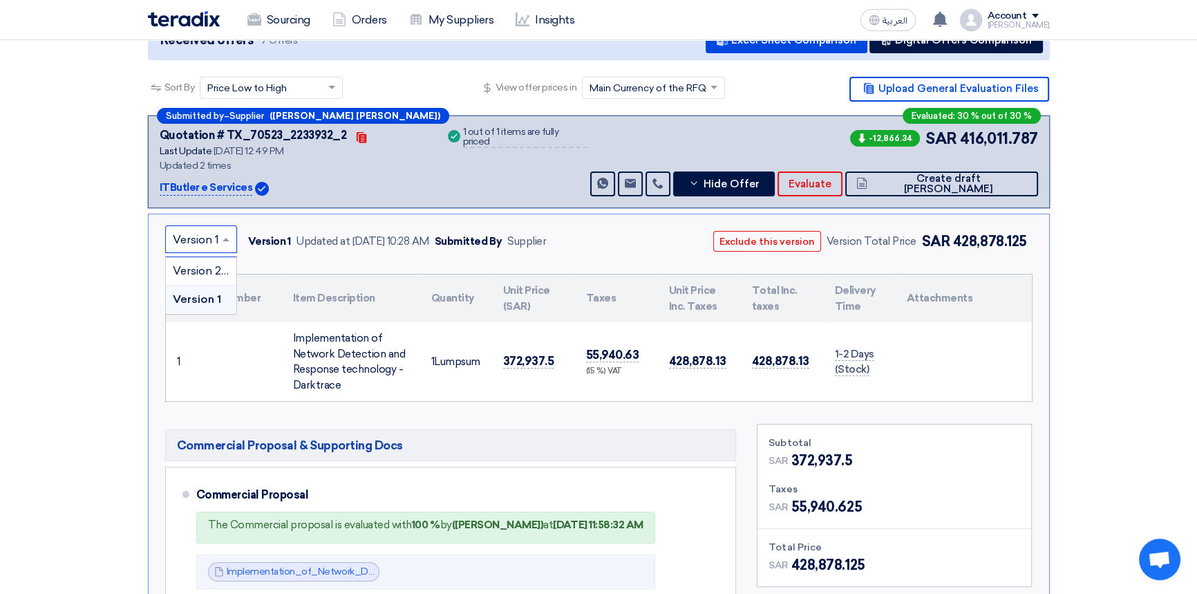
click at [209, 238] on input "text" at bounding box center [194, 240] width 43 height 23
click at [759, 179] on span "Hide Offer" at bounding box center [731, 184] width 56 height 10
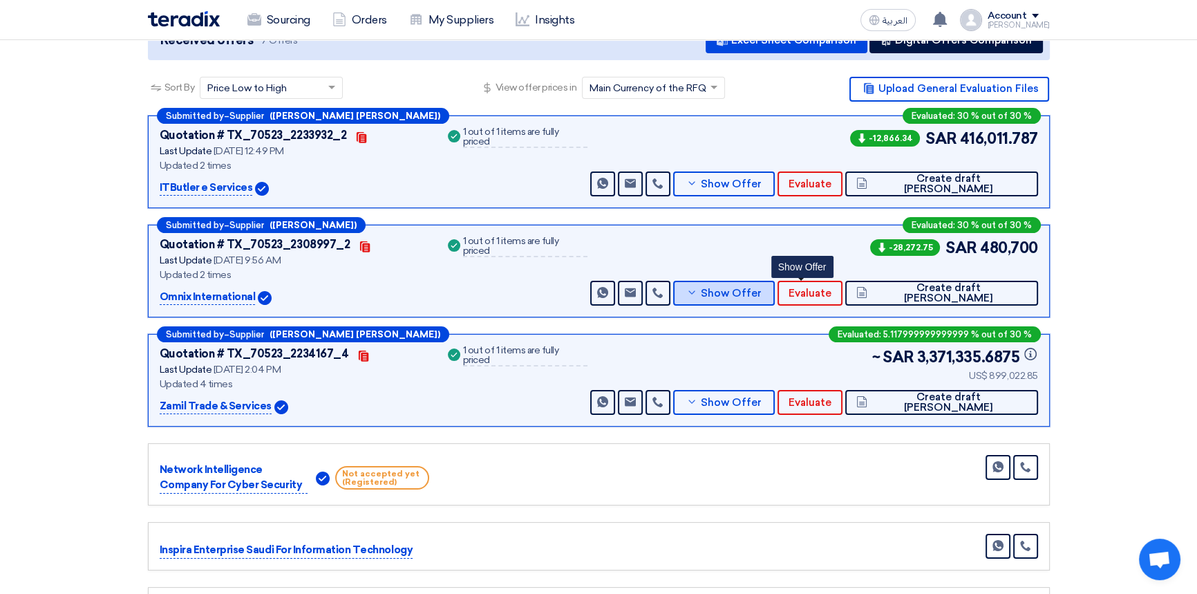
click at [761, 293] on span "Show Offer" at bounding box center [731, 293] width 61 height 10
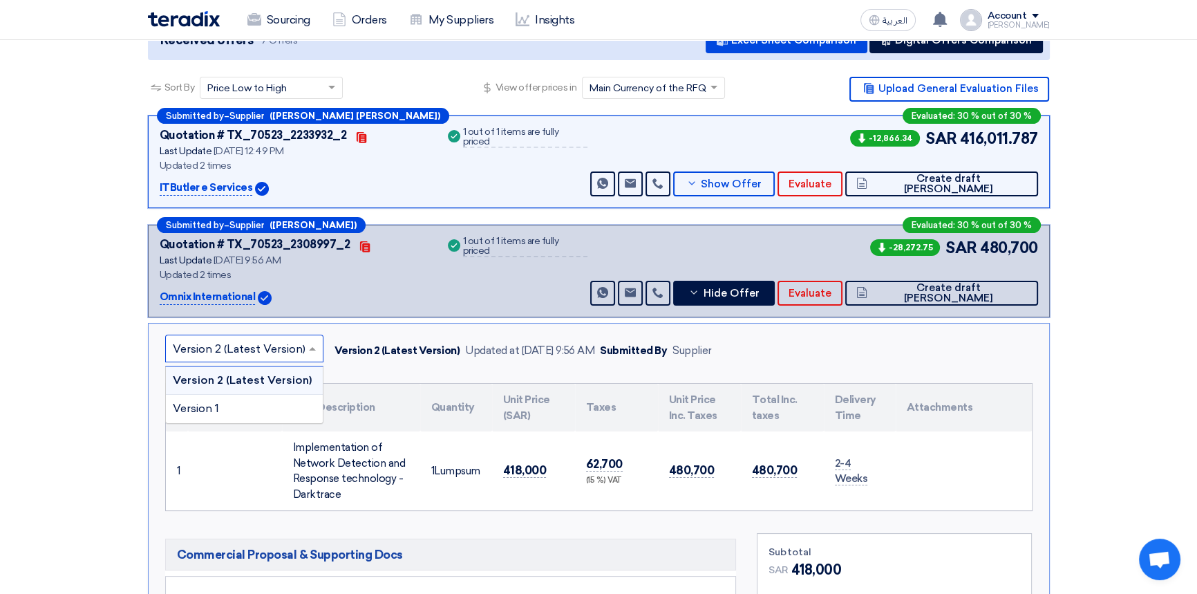
click at [239, 345] on input "text" at bounding box center [237, 349] width 129 height 23
click at [230, 408] on div "Version 1" at bounding box center [244, 409] width 157 height 28
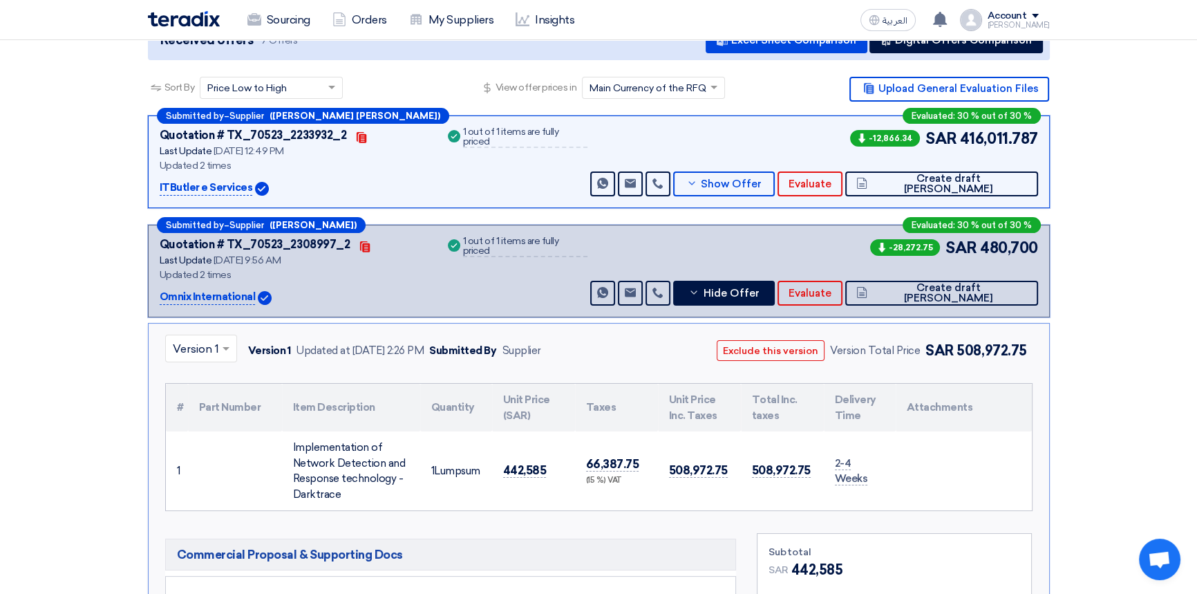
click at [182, 344] on input "text" at bounding box center [194, 349] width 43 height 23
click at [200, 380] on span "Version 2 (Latest Version)" at bounding box center [239, 379] width 133 height 13
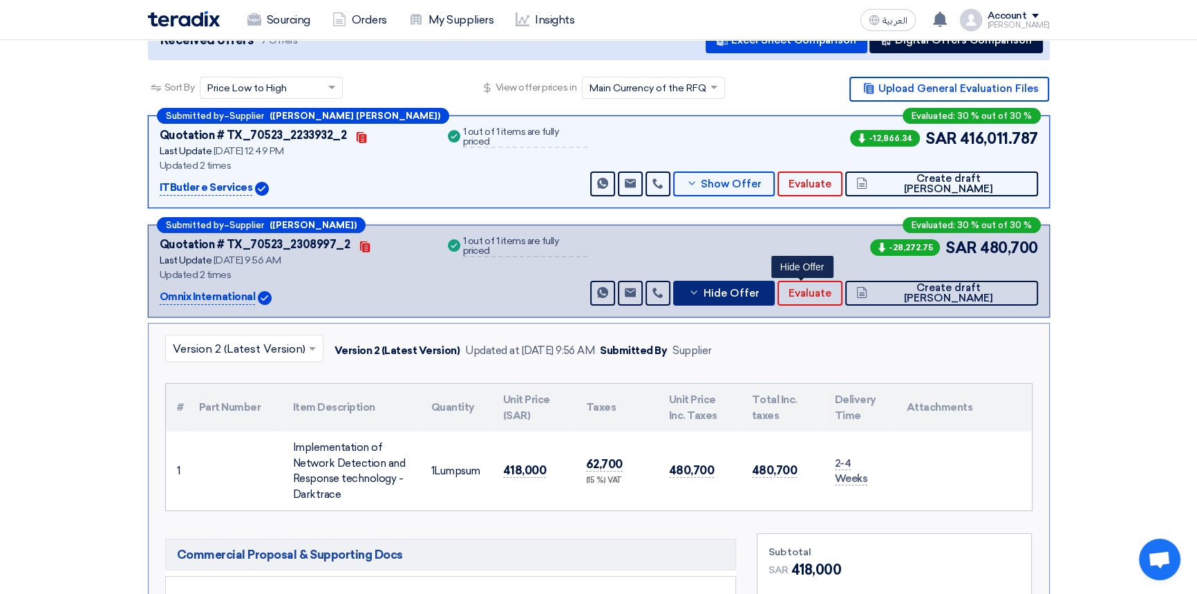
click at [759, 293] on span "Hide Offer" at bounding box center [731, 293] width 56 height 10
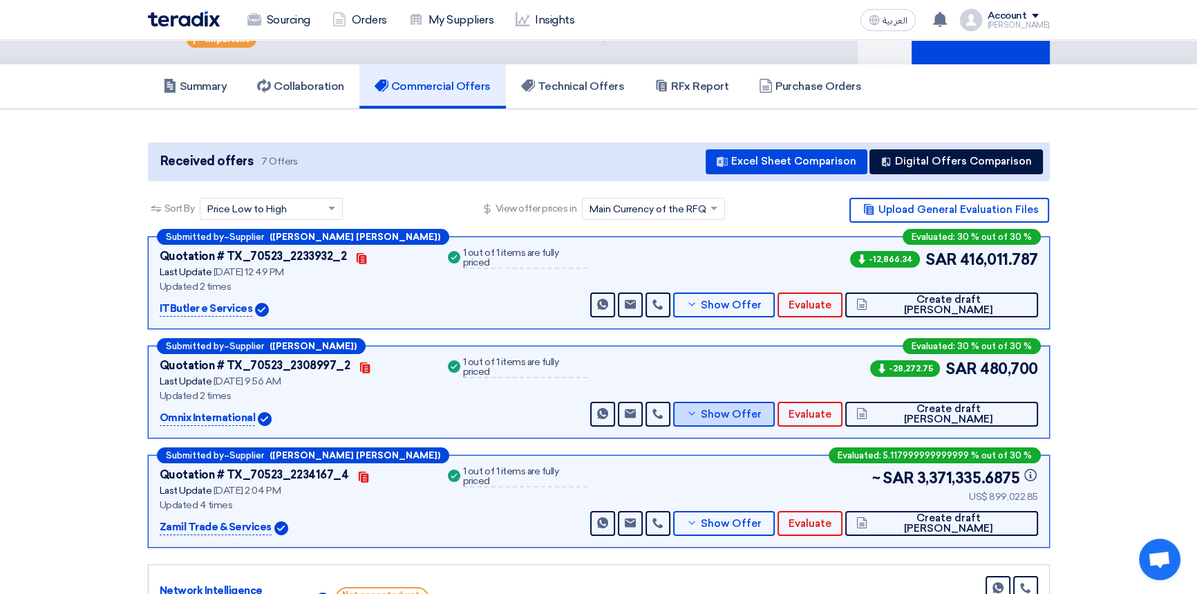
scroll to position [0, 0]
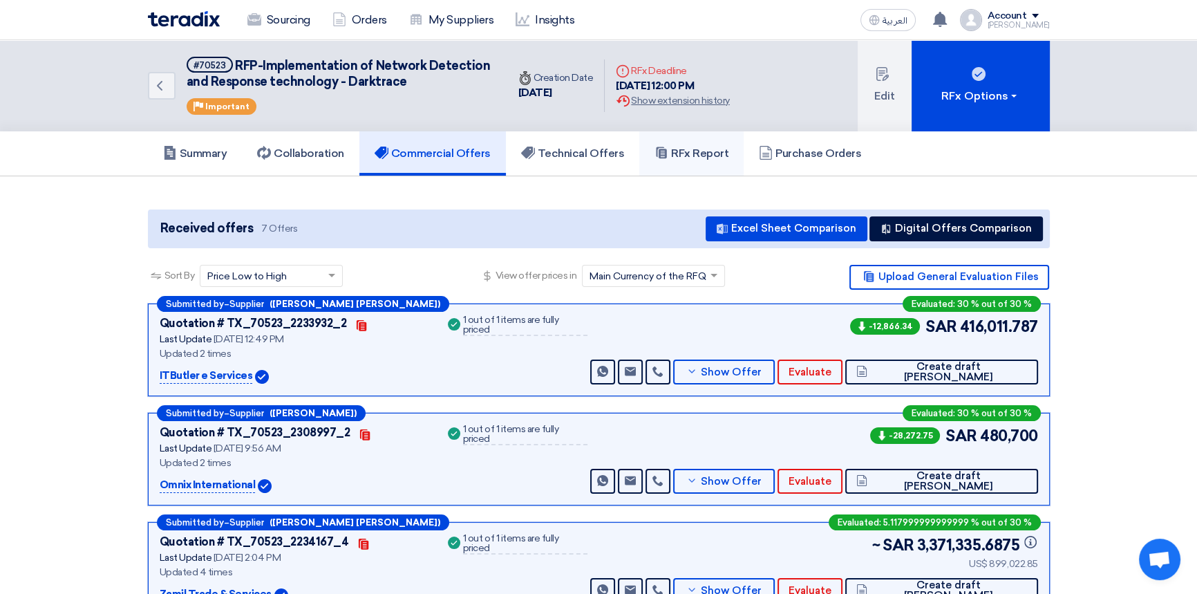
click at [717, 158] on h5 "RFx Report" at bounding box center [691, 153] width 74 height 14
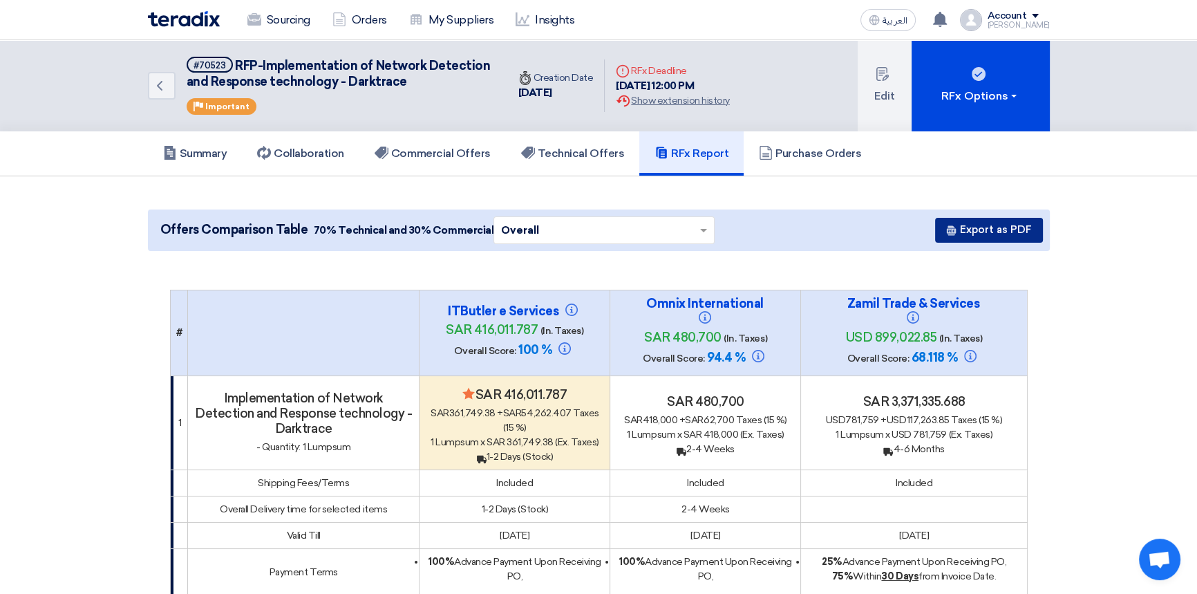
click at [1007, 225] on button "Export as PDF" at bounding box center [989, 230] width 108 height 25
